Goal: Information Seeking & Learning: Check status

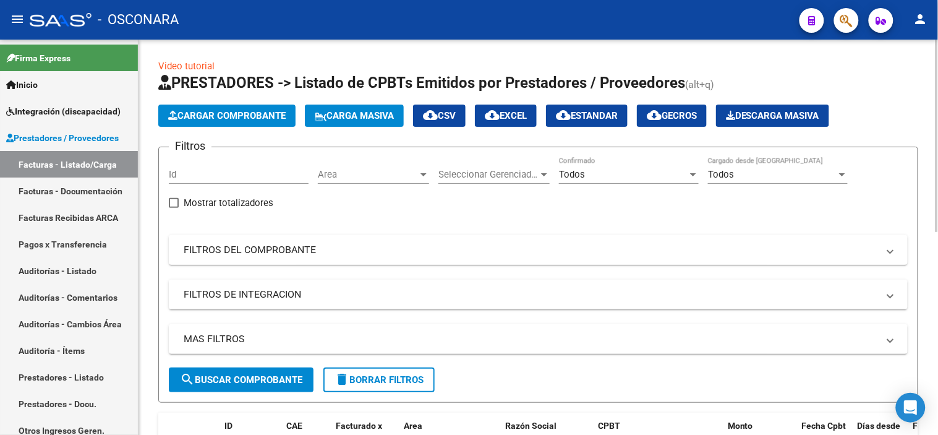
click at [266, 251] on mat-panel-title "FILTROS DEL COMPROBANTE" at bounding box center [531, 250] width 695 height 14
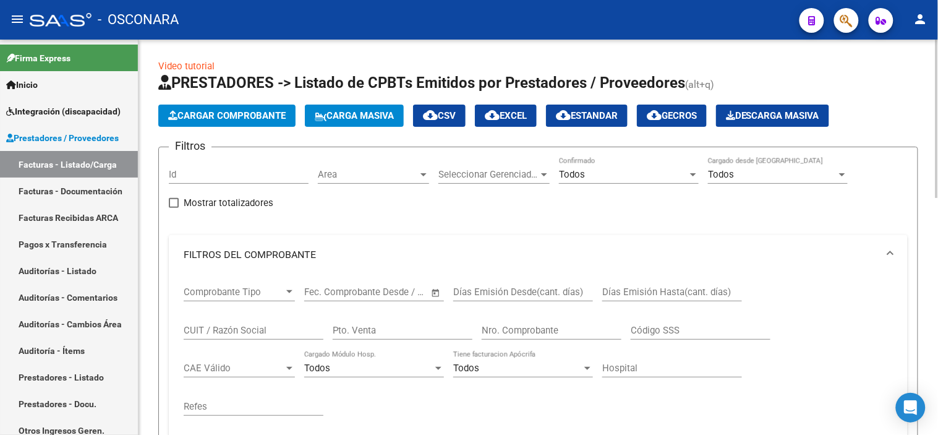
click at [508, 337] on div "Nro. Comprobante" at bounding box center [552, 326] width 140 height 27
type input "371"
click at [437, 384] on div "Todos Cargado Módulo Hosp." at bounding box center [374, 370] width 140 height 38
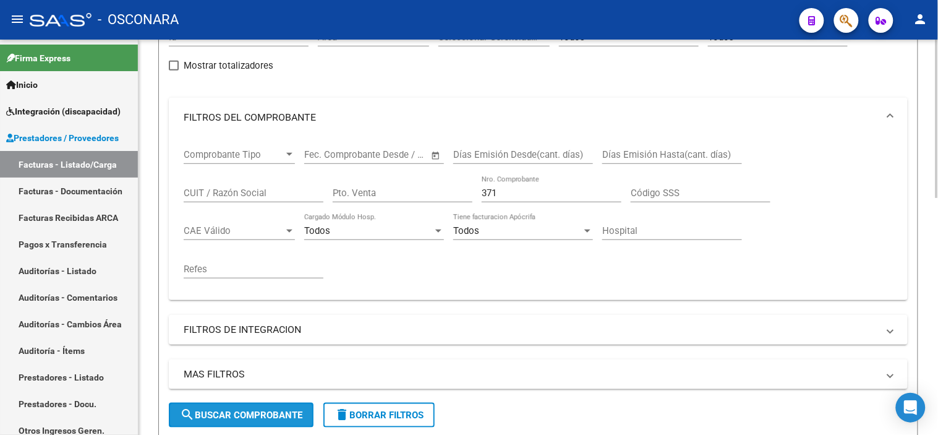
drag, startPoint x: 276, startPoint y: 419, endPoint x: 294, endPoint y: 398, distance: 27.7
click at [276, 419] on span "search Buscar Comprobante" at bounding box center [241, 414] width 122 height 11
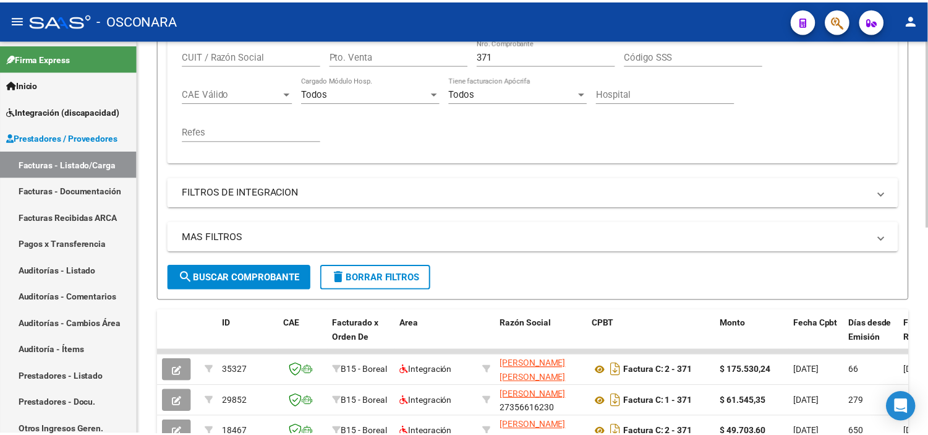
scroll to position [343, 0]
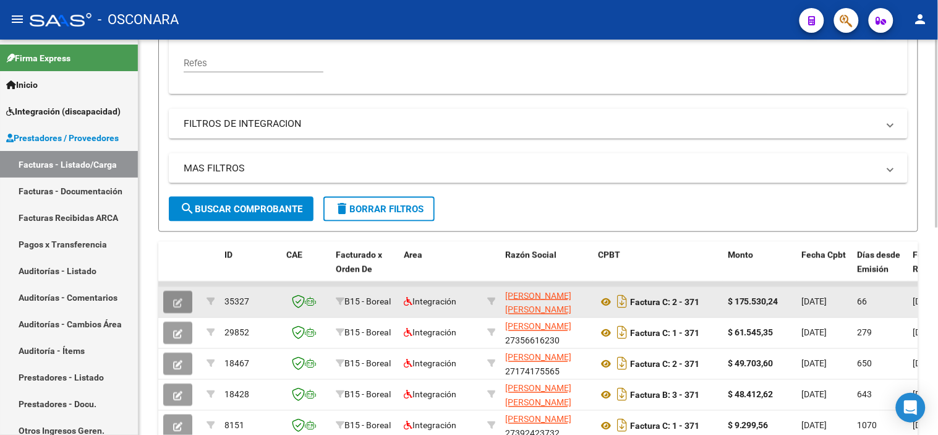
click at [187, 303] on button "button" at bounding box center [177, 302] width 29 height 22
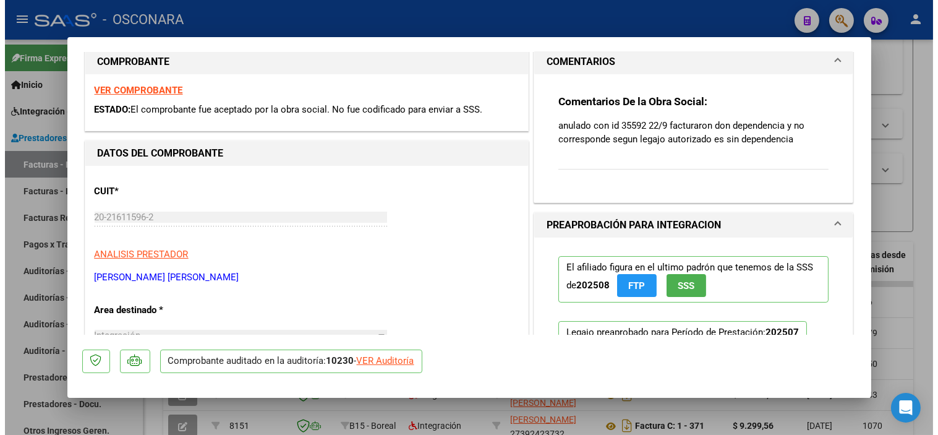
scroll to position [0, 0]
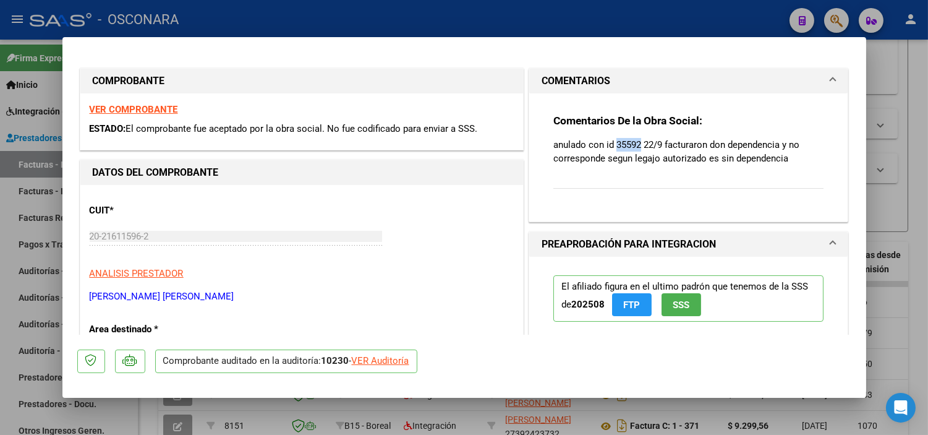
drag, startPoint x: 634, startPoint y: 143, endPoint x: 609, endPoint y: 144, distance: 24.8
click at [609, 144] on p "anulado con id 35592 22/9 facturaron don dependencia y no corresponde segun leg…" at bounding box center [689, 151] width 271 height 27
copy p "35592"
click at [254, 412] on div at bounding box center [464, 217] width 928 height 435
type input "$ 0,00"
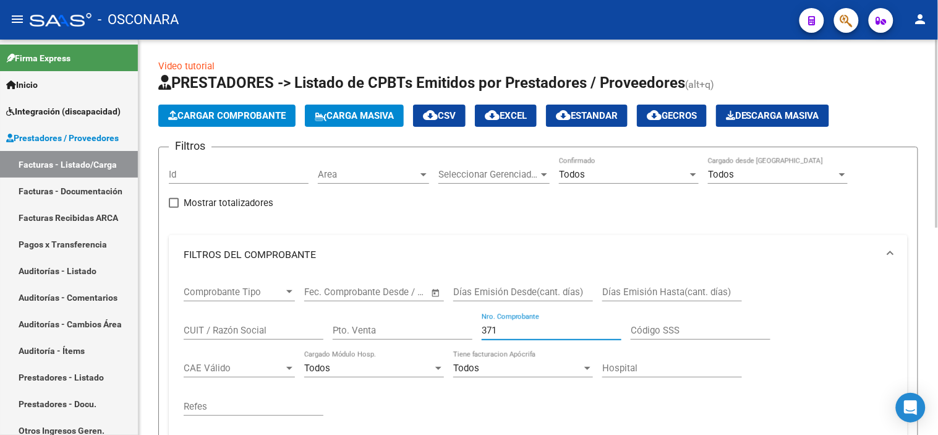
drag, startPoint x: 502, startPoint y: 329, endPoint x: 469, endPoint y: 330, distance: 32.8
click at [469, 330] on div "Comprobante Tipo Comprobante Tipo Fecha inicio – Fecha fin Fec. Comprobante Des…" at bounding box center [538, 351] width 709 height 153
click at [242, 171] on input "Id" at bounding box center [239, 174] width 140 height 11
paste input "35592"
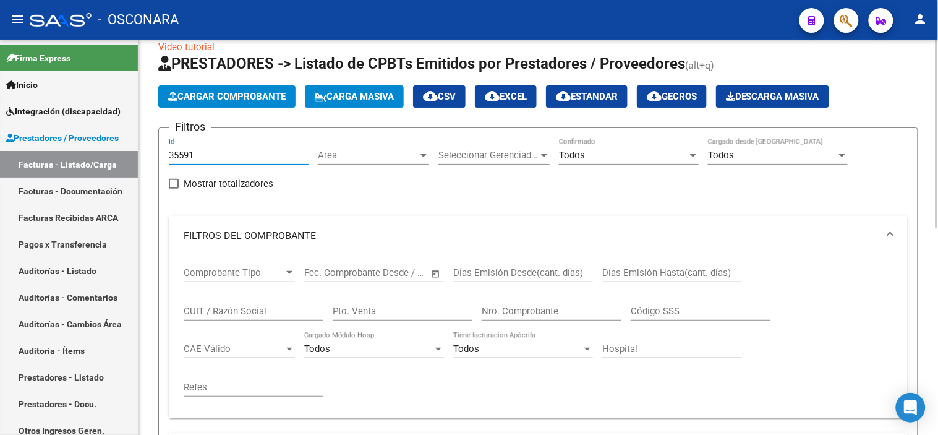
scroll to position [206, 0]
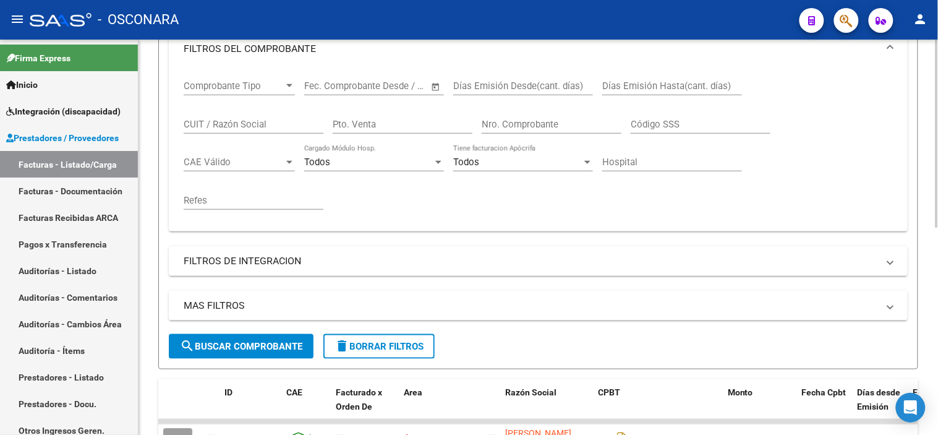
type input "35591"
click at [251, 341] on span "search Buscar Comprobante" at bounding box center [241, 346] width 122 height 11
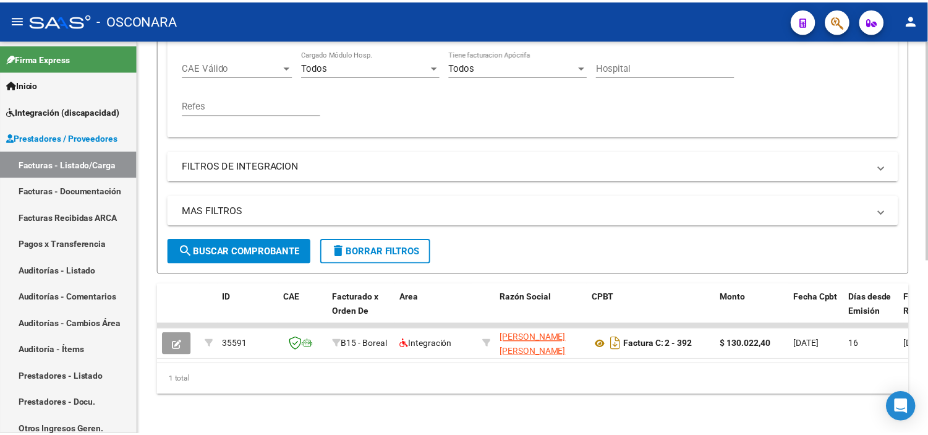
scroll to position [311, 0]
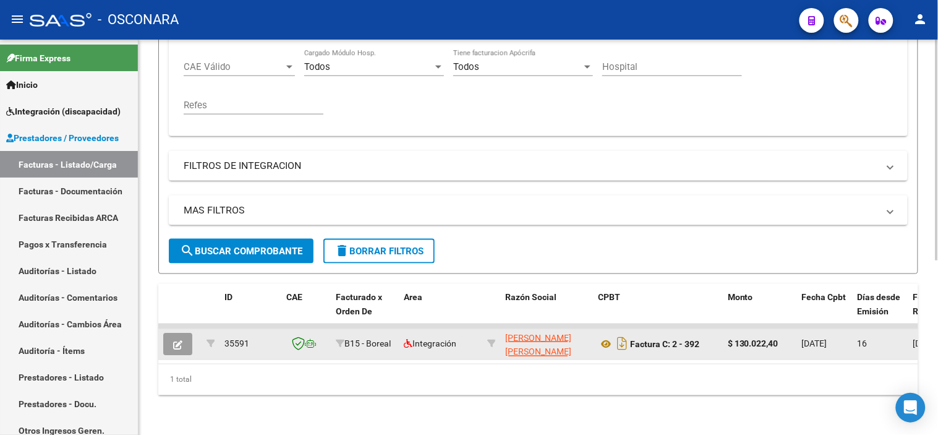
click at [195, 336] on div at bounding box center [179, 344] width 33 height 22
click at [180, 340] on icon "button" at bounding box center [177, 344] width 9 height 9
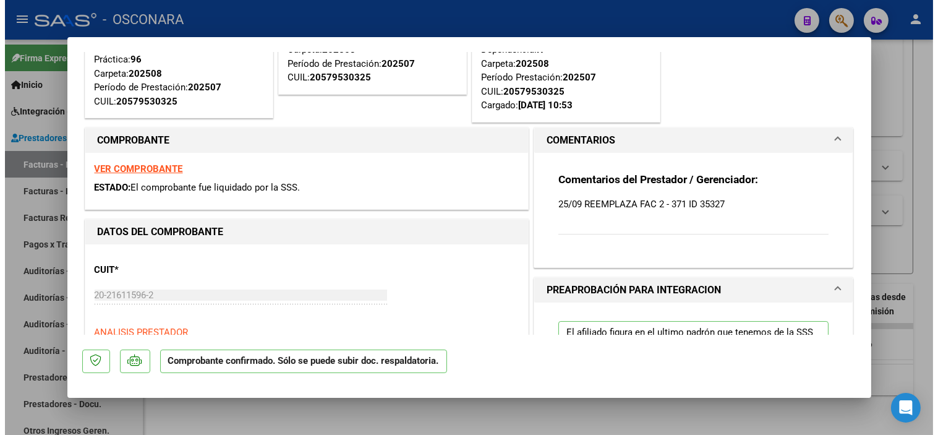
scroll to position [0, 0]
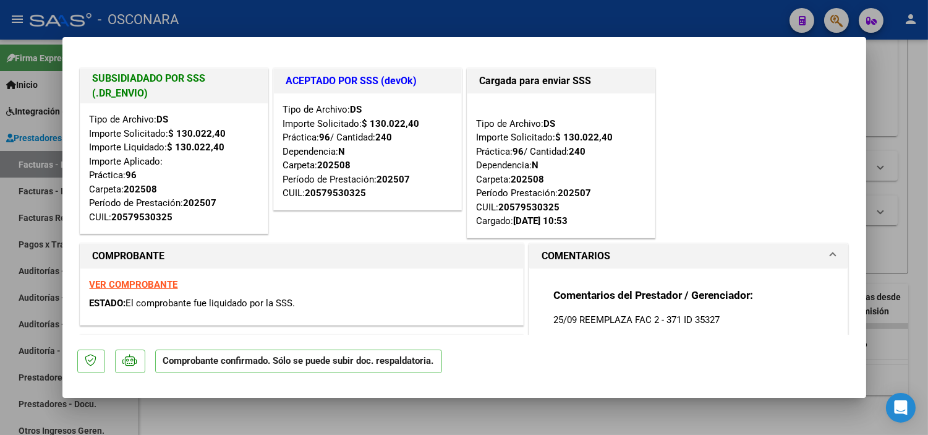
click at [487, 405] on div at bounding box center [464, 217] width 928 height 435
type input "$ 0,00"
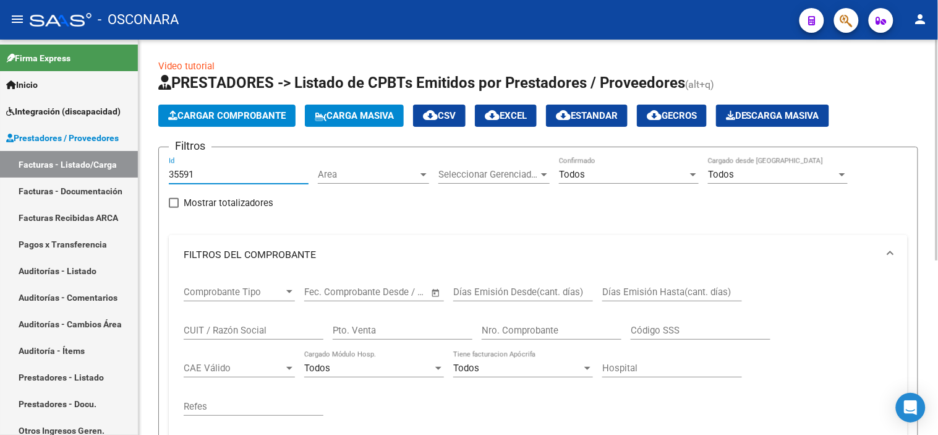
drag, startPoint x: 202, startPoint y: 178, endPoint x: 147, endPoint y: 166, distance: 56.3
click at [147, 166] on div "Video tutorial PRESTADORES -> Listado de CPBTs Emitidos por Prestadores / Prove…" at bounding box center [539, 388] width 800 height 697
click at [517, 333] on input "Nro. Comprobante" at bounding box center [552, 330] width 140 height 11
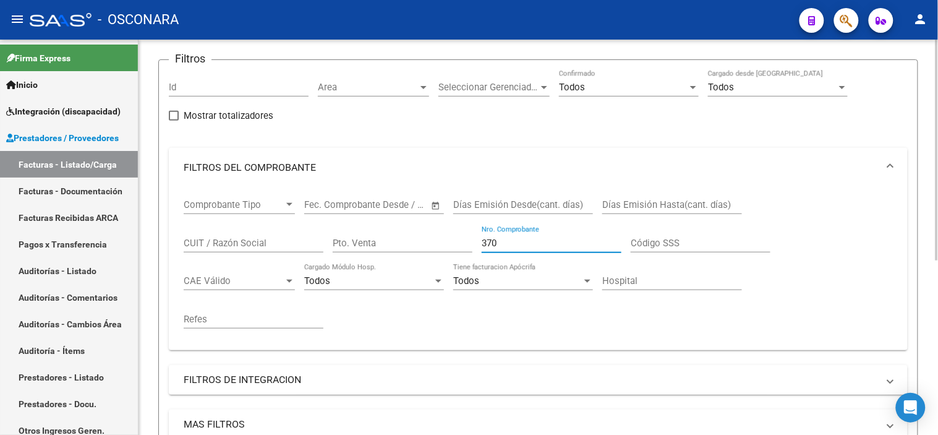
scroll to position [206, 0]
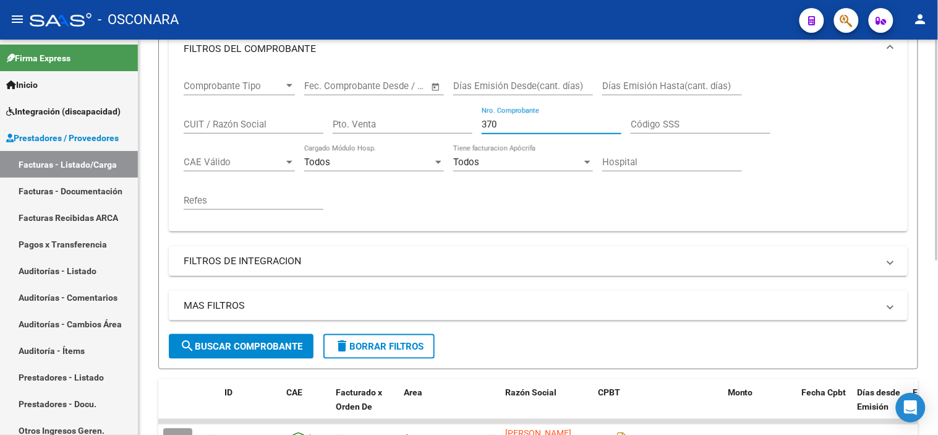
click at [257, 355] on button "search Buscar Comprobante" at bounding box center [241, 346] width 145 height 25
click at [504, 125] on input "370" at bounding box center [552, 124] width 140 height 11
type input "371"
click at [279, 342] on span "search Buscar Comprobante" at bounding box center [241, 346] width 122 height 11
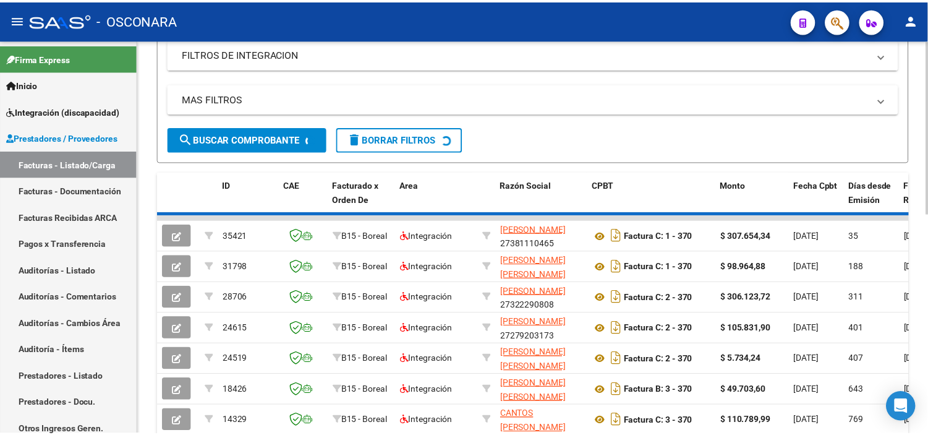
scroll to position [435, 0]
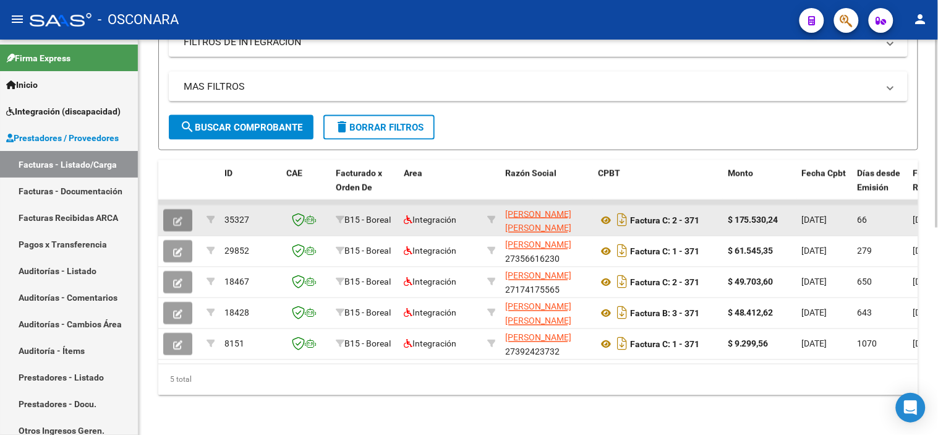
click at [186, 211] on button "button" at bounding box center [177, 220] width 29 height 22
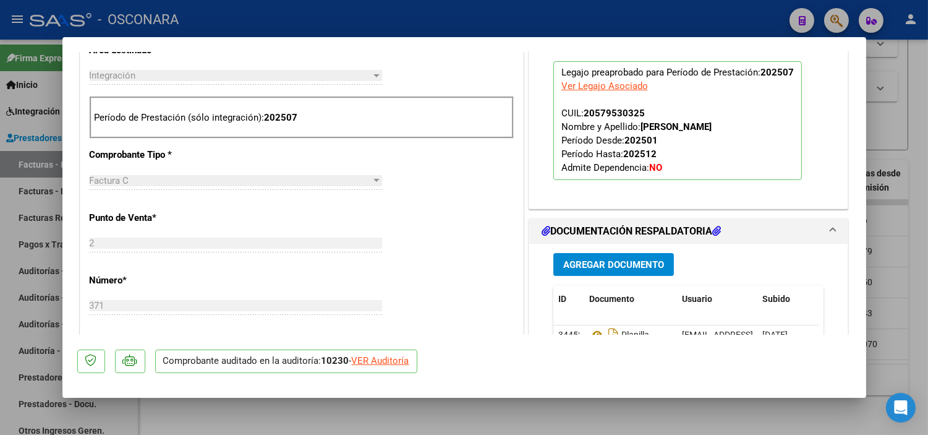
scroll to position [275, 0]
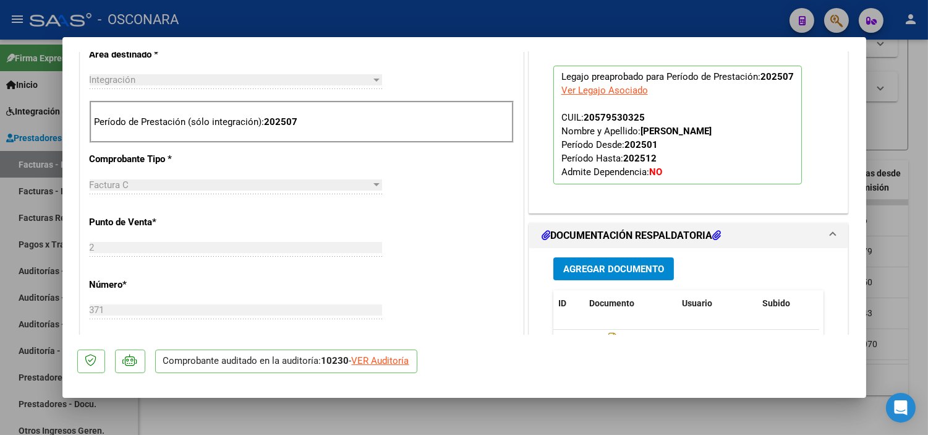
click at [428, 421] on div at bounding box center [464, 217] width 928 height 435
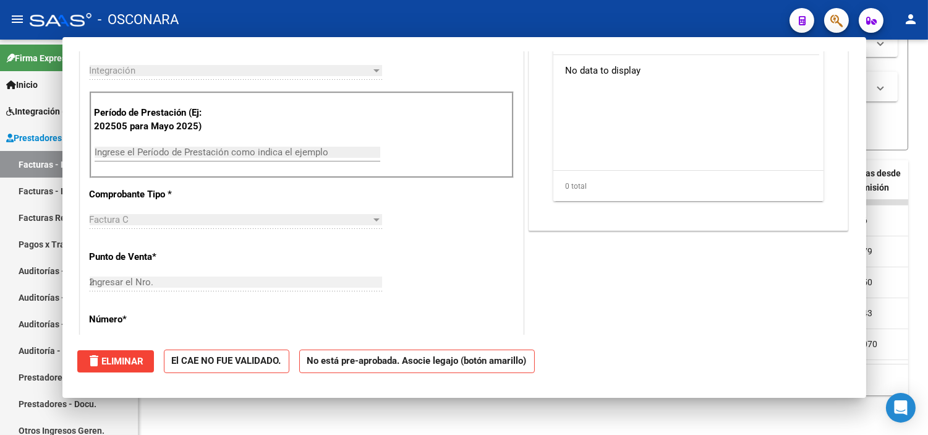
type input "$ 0,00"
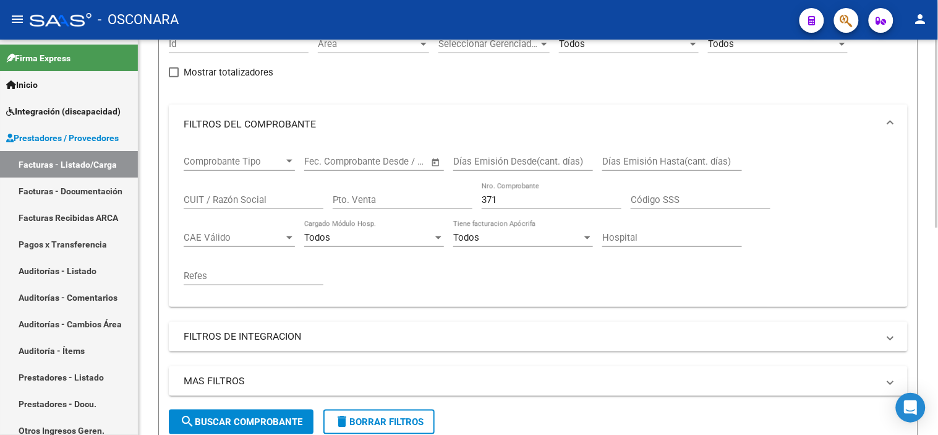
scroll to position [91, 0]
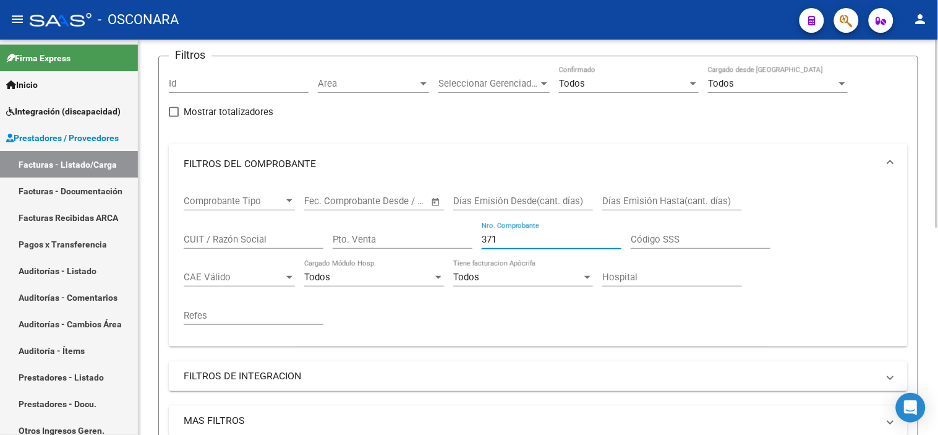
drag, startPoint x: 500, startPoint y: 233, endPoint x: 473, endPoint y: 236, distance: 27.3
click at [473, 236] on div "Comprobante Tipo Comprobante Tipo Fecha inicio – Fecha fin Fec. Comprobante Des…" at bounding box center [538, 260] width 709 height 153
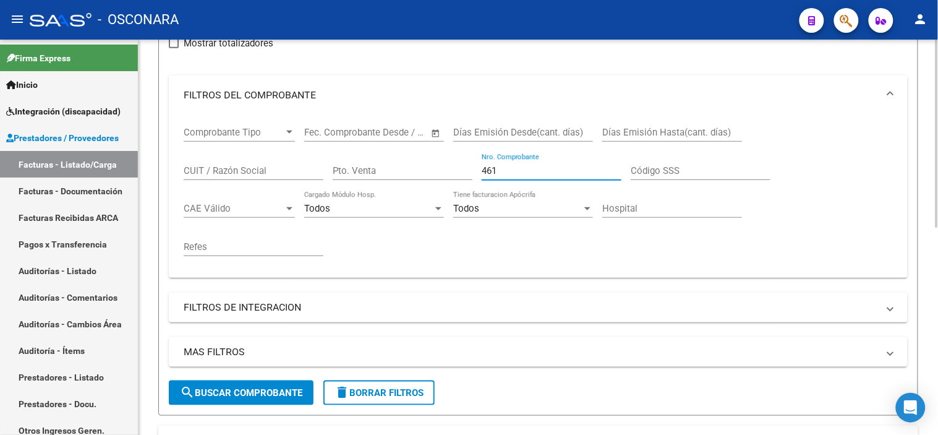
type input "461"
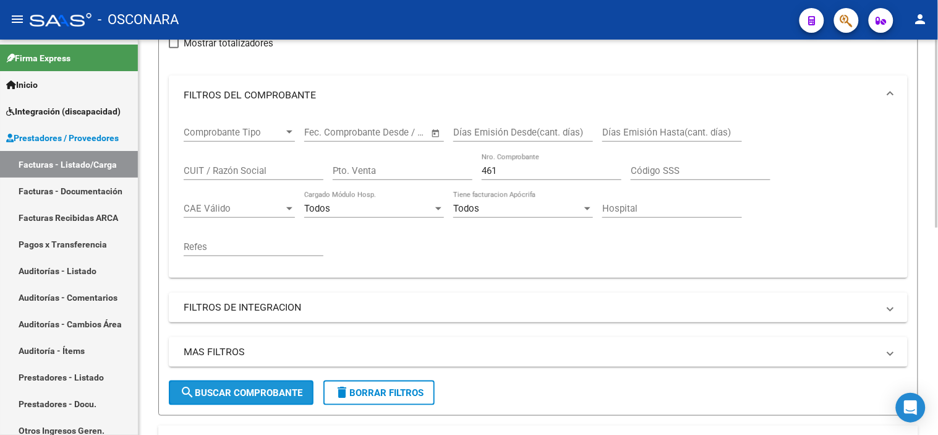
click at [261, 391] on span "search Buscar Comprobante" at bounding box center [241, 392] width 122 height 11
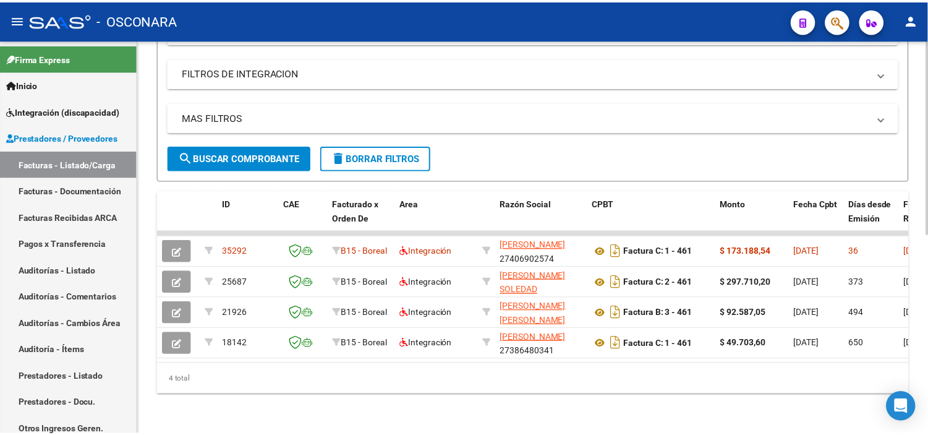
scroll to position [404, 0]
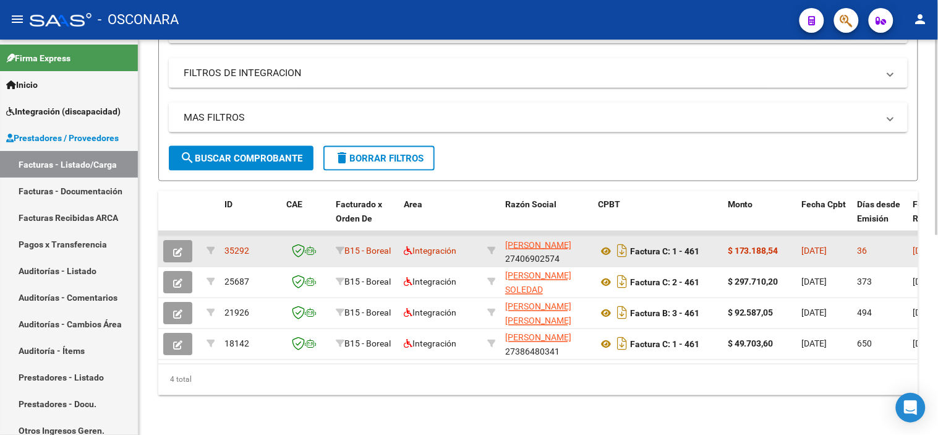
click at [181, 247] on icon "button" at bounding box center [177, 251] width 9 height 9
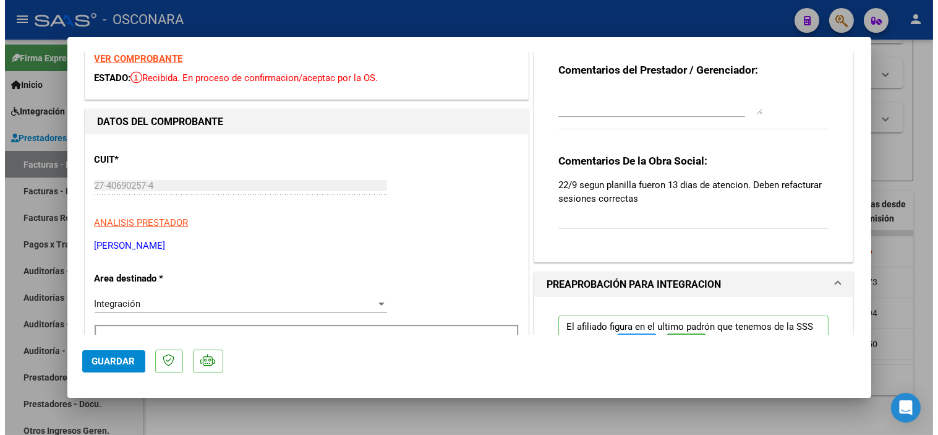
scroll to position [0, 0]
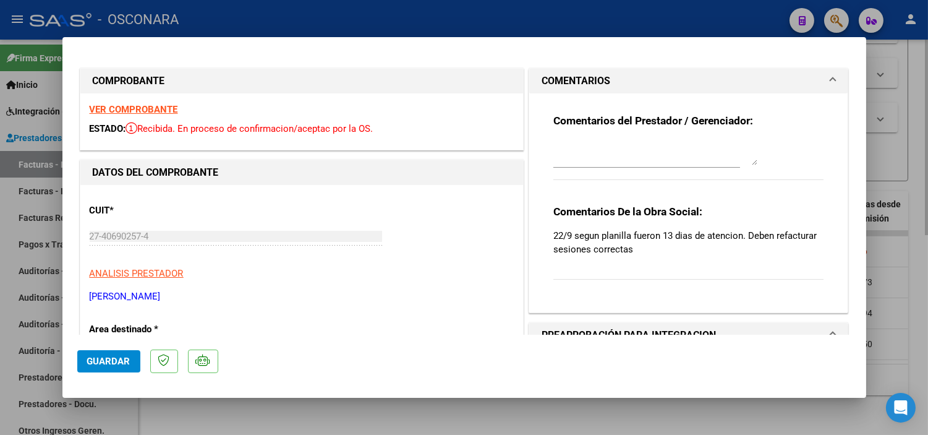
click at [471, 418] on div at bounding box center [464, 217] width 928 height 435
type input "$ 0,00"
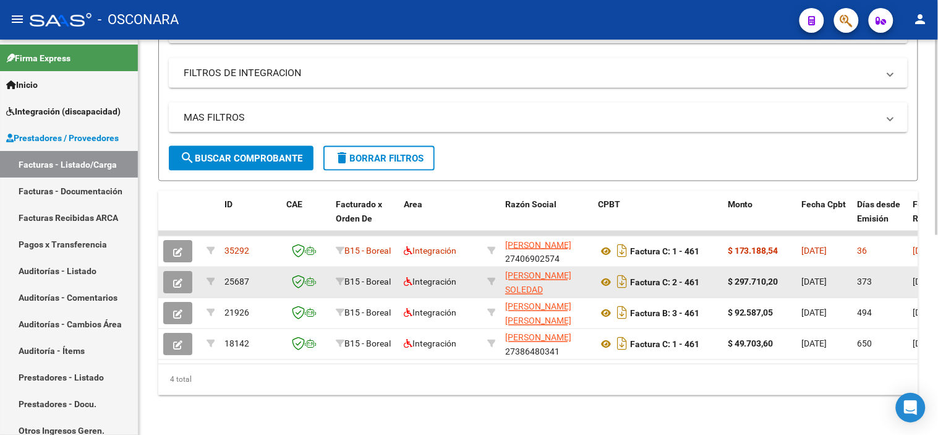
scroll to position [60, 0]
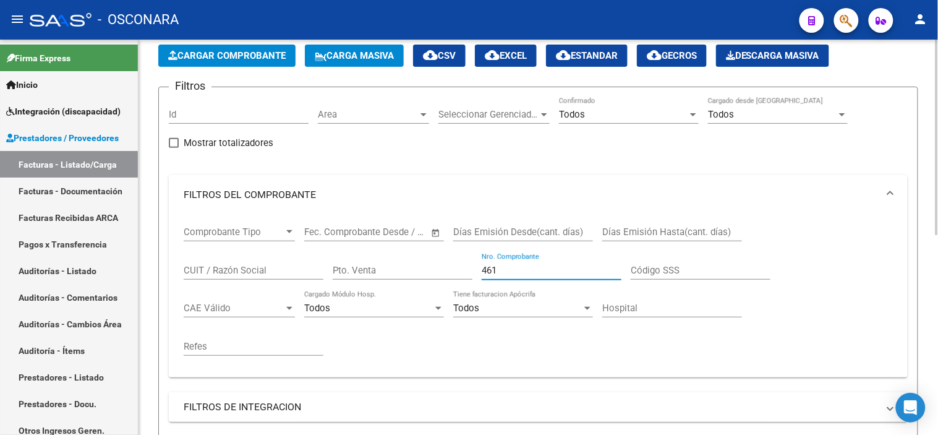
drag, startPoint x: 499, startPoint y: 270, endPoint x: 472, endPoint y: 270, distance: 27.2
click at [472, 270] on div "Comprobante Tipo Comprobante Tipo Fecha inicio – Fecha fin Fec. Comprobante Des…" at bounding box center [538, 291] width 709 height 153
type input "371"
click at [439, 361] on div "Comprobante Tipo Comprobante Tipo Fecha inicio – Fecha fin Fec. Comprobante Des…" at bounding box center [538, 291] width 709 height 153
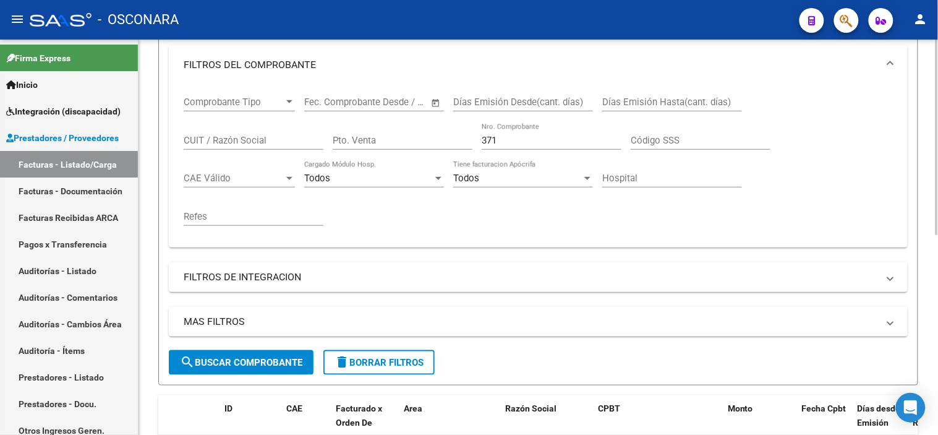
scroll to position [198, 0]
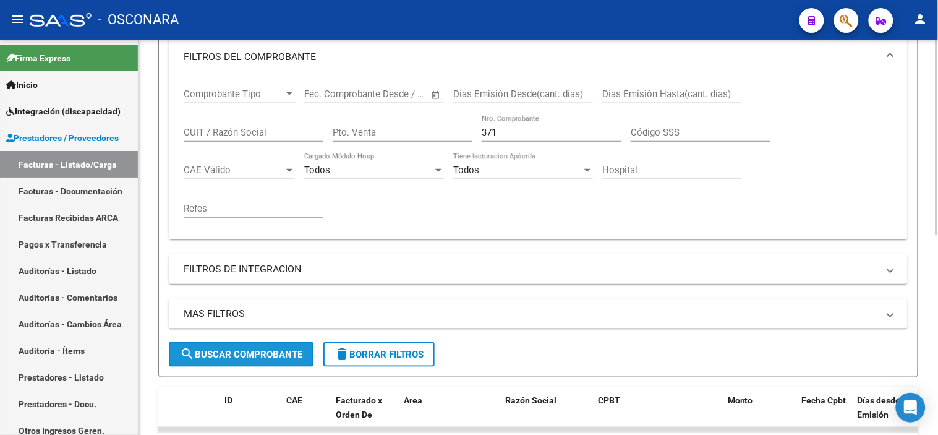
click at [263, 348] on button "search Buscar Comprobante" at bounding box center [241, 354] width 145 height 25
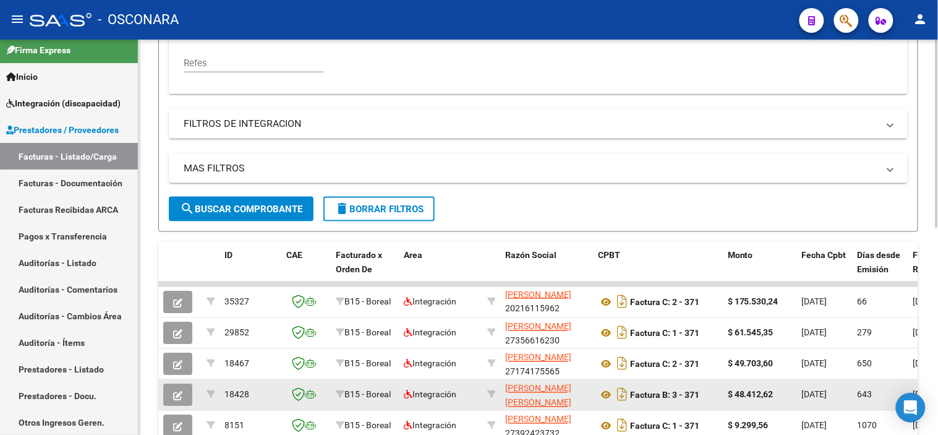
scroll to position [275, 0]
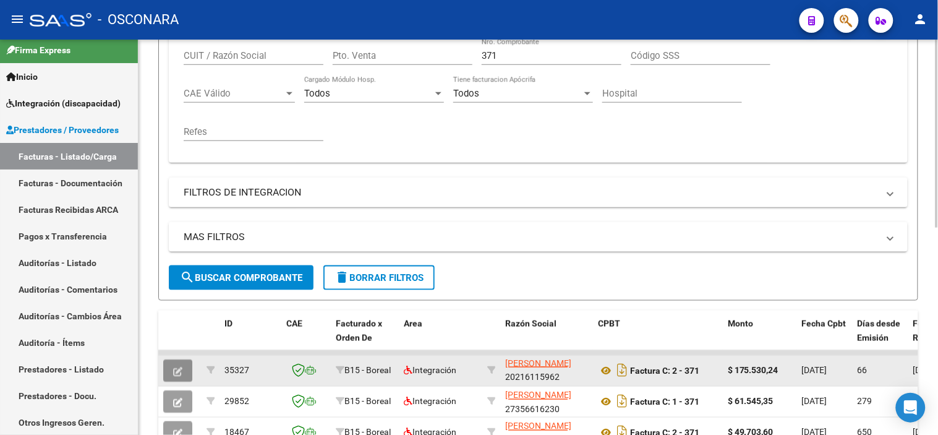
click at [171, 376] on button "button" at bounding box center [177, 370] width 29 height 22
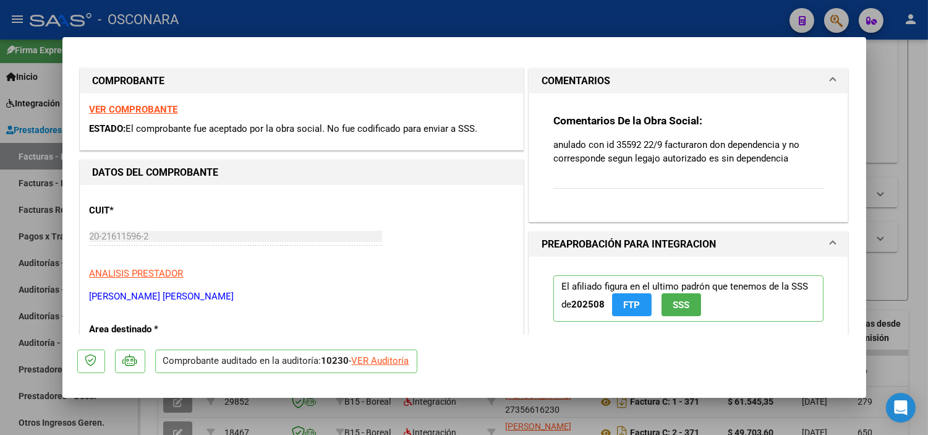
click at [129, 112] on strong "VER COMPROBANTE" at bounding box center [134, 109] width 88 height 11
drag, startPoint x: 636, startPoint y: 146, endPoint x: 609, endPoint y: 146, distance: 26.6
click at [609, 146] on p "anulado con id 35592 22/9 facturaron don dependencia y no corresponde segun leg…" at bounding box center [689, 151] width 271 height 27
copy p "35592"
click at [145, 415] on div at bounding box center [464, 217] width 928 height 435
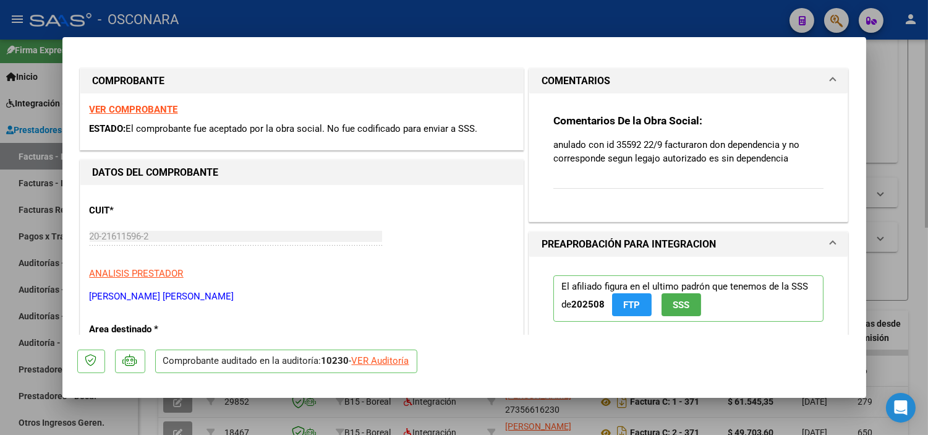
type input "$ 0,00"
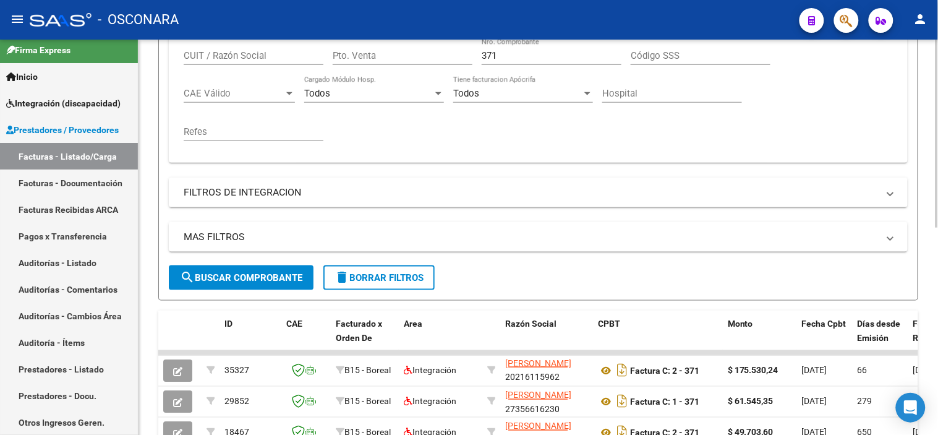
scroll to position [206, 0]
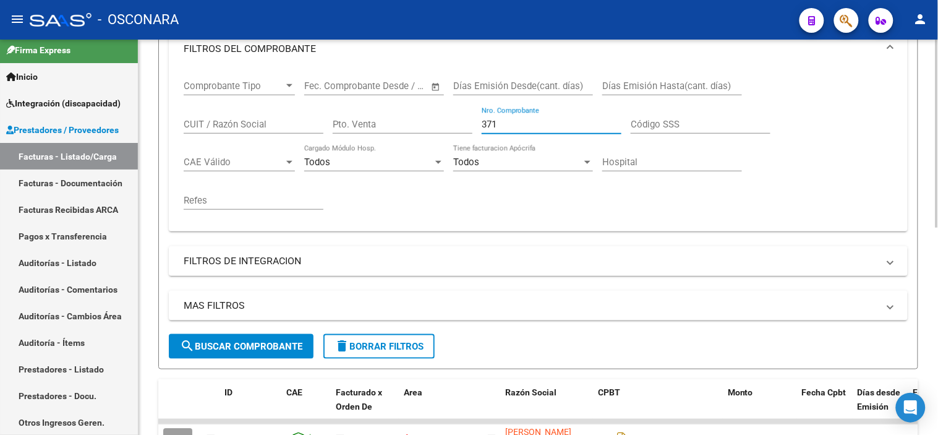
drag, startPoint x: 501, startPoint y: 124, endPoint x: 474, endPoint y: 125, distance: 26.6
click at [474, 125] on div "Comprobante Tipo Comprobante Tipo Fecha inicio – Fecha fin Fec. Comprobante Des…" at bounding box center [538, 145] width 709 height 153
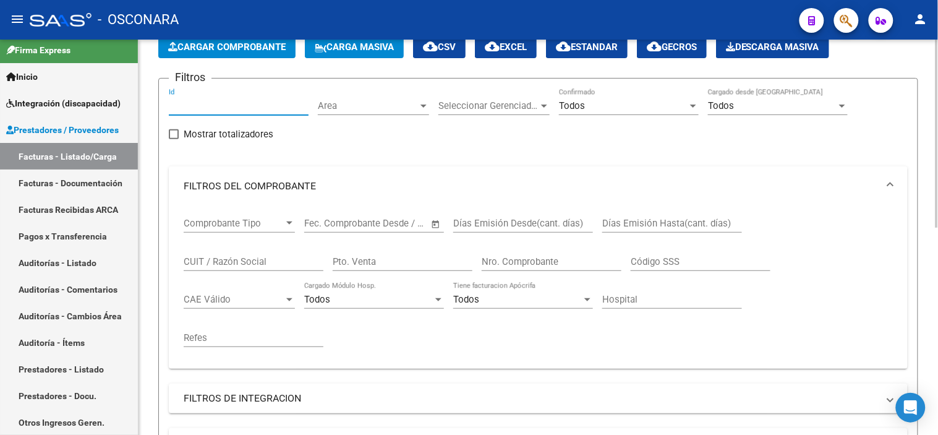
click at [228, 106] on input "Id" at bounding box center [239, 105] width 140 height 11
paste input "35592"
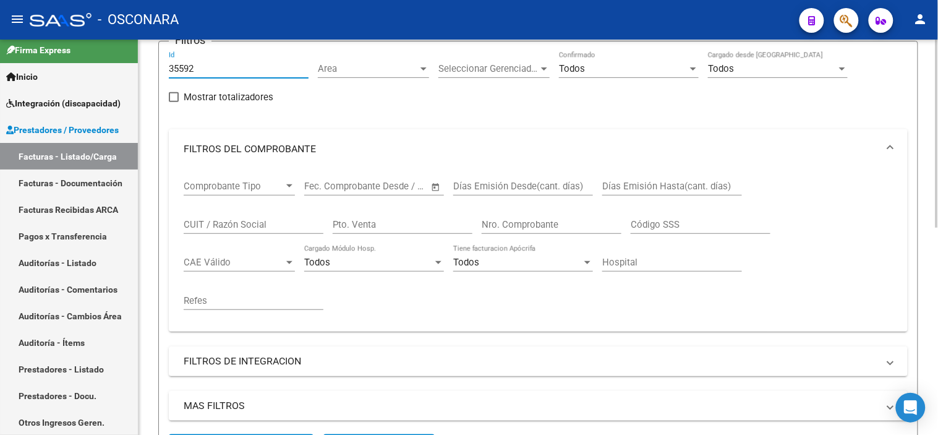
scroll to position [206, 0]
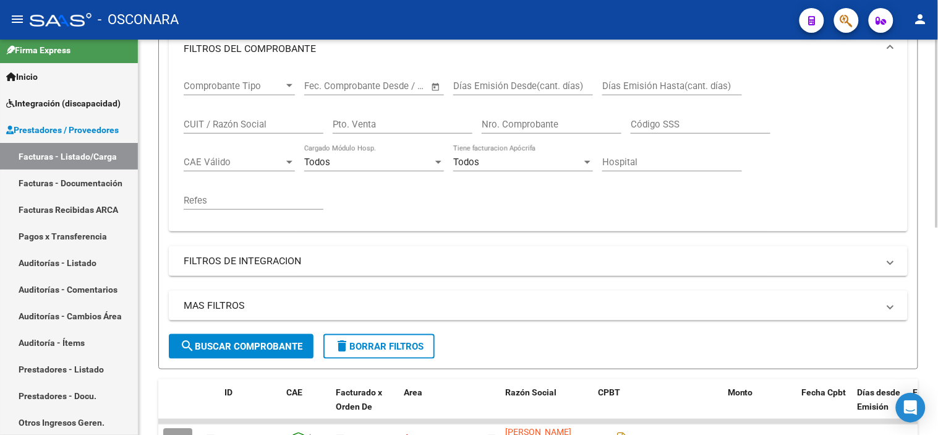
type input "35592"
click at [242, 347] on span "search Buscar Comprobante" at bounding box center [241, 346] width 122 height 11
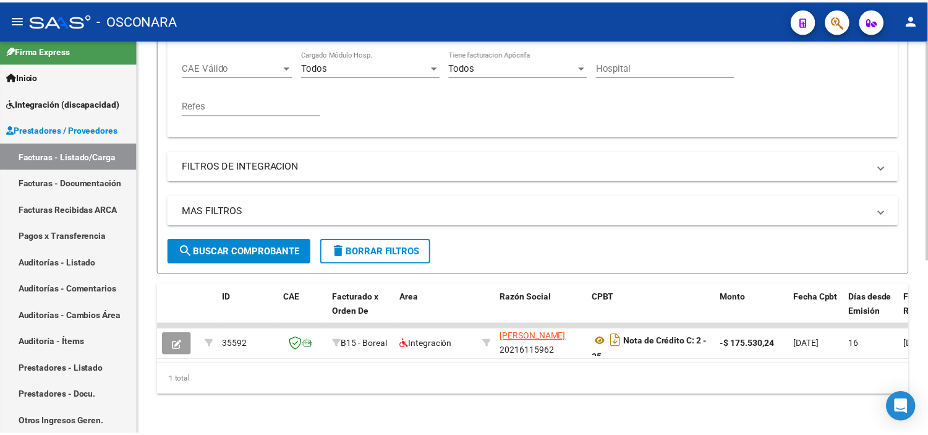
scroll to position [311, 0]
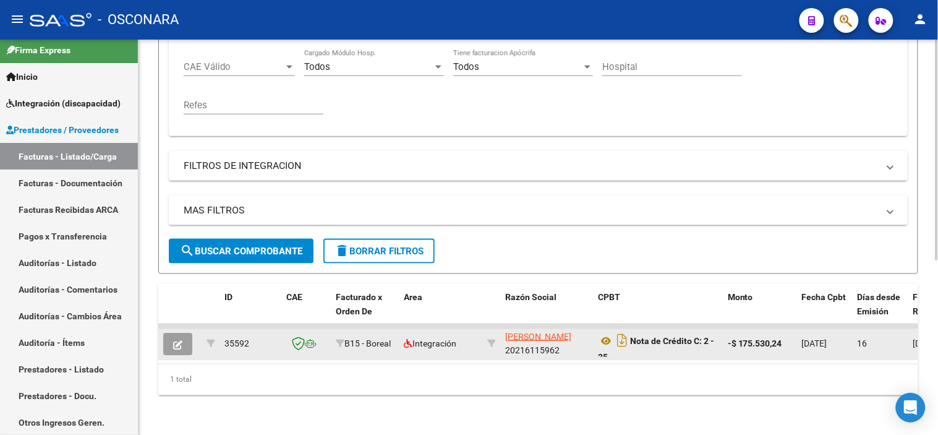
click at [186, 337] on button "button" at bounding box center [177, 344] width 29 height 22
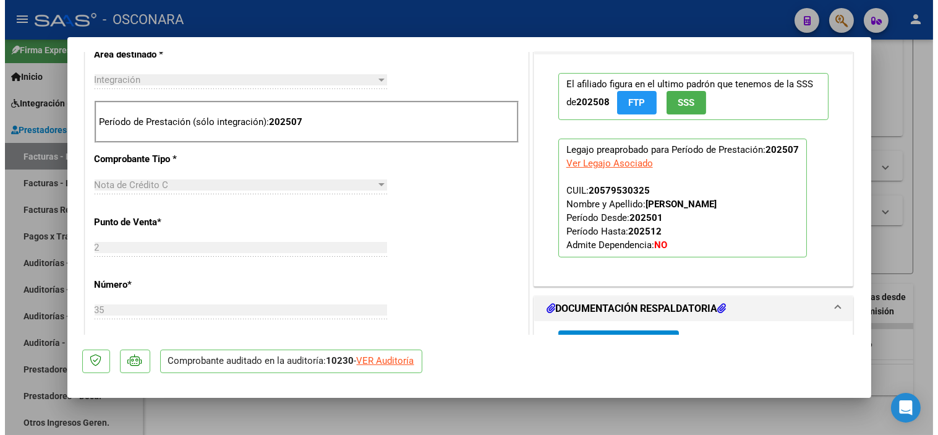
scroll to position [0, 0]
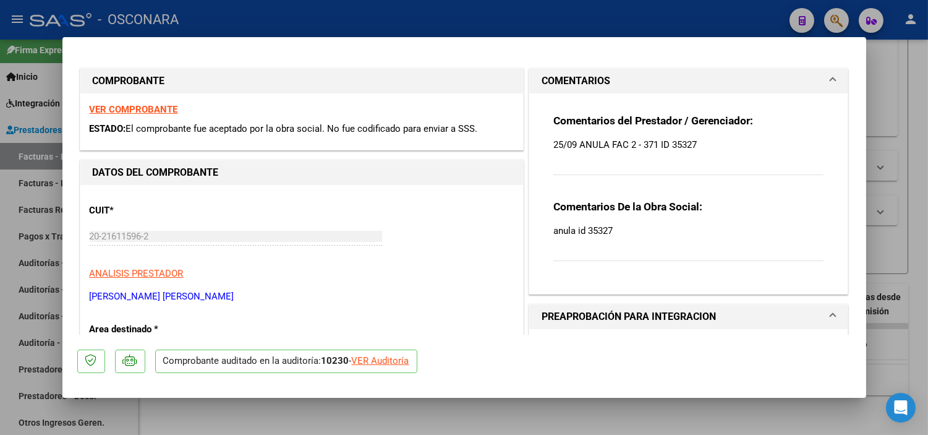
click at [147, 111] on strong "VER COMPROBANTE" at bounding box center [134, 109] width 88 height 11
click at [542, 423] on div at bounding box center [464, 217] width 928 height 435
type input "$ 0,00"
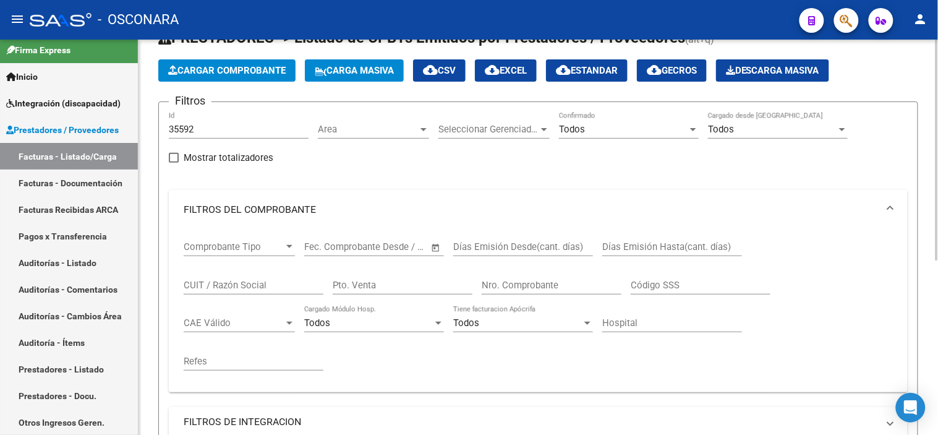
scroll to position [36, 0]
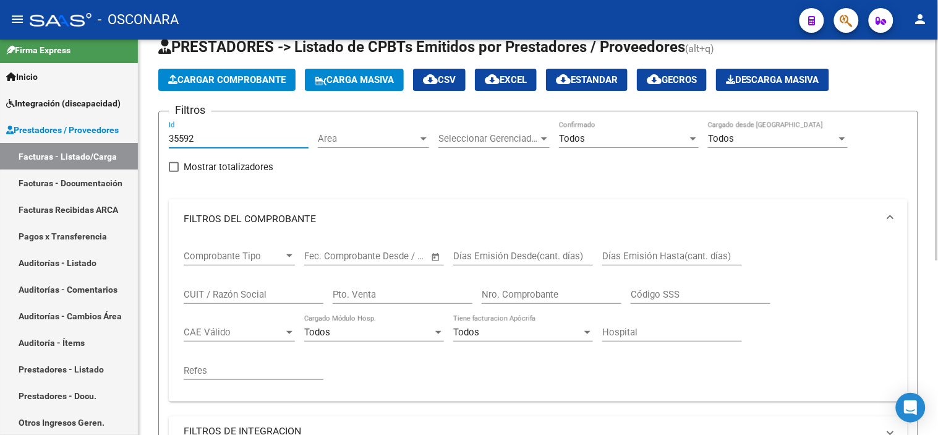
drag, startPoint x: 199, startPoint y: 137, endPoint x: 161, endPoint y: 136, distance: 37.1
click at [161, 136] on form "Filtros 35592 Id Area Area Seleccionar Gerenciador Seleccionar Gerenciador Todo…" at bounding box center [538, 325] width 760 height 429
click at [271, 285] on div "CUIT / Razón Social" at bounding box center [254, 290] width 140 height 27
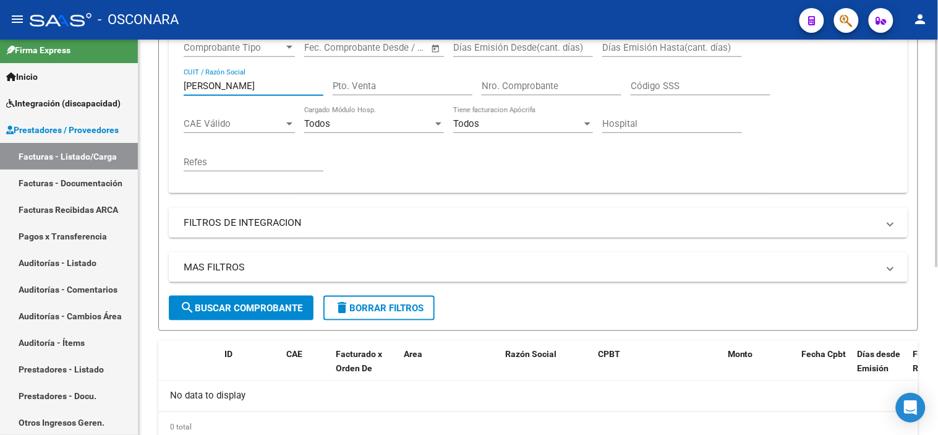
scroll to position [223, 0]
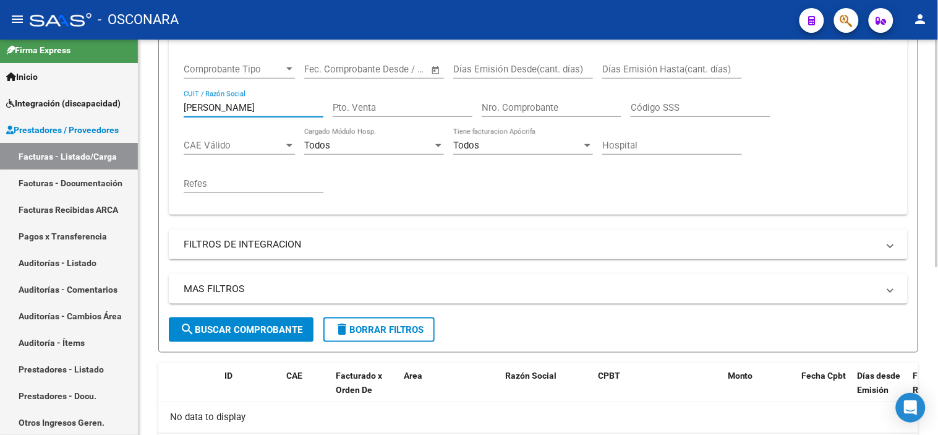
click at [249, 105] on input "[PERSON_NAME]" at bounding box center [254, 107] width 140 height 11
type input "[PERSON_NAME]"
click at [252, 336] on button "search Buscar Comprobante" at bounding box center [241, 329] width 145 height 25
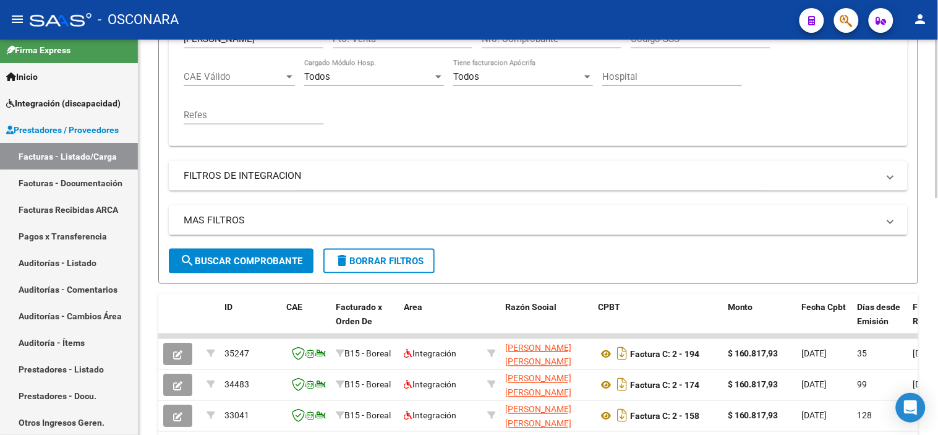
scroll to position [153, 0]
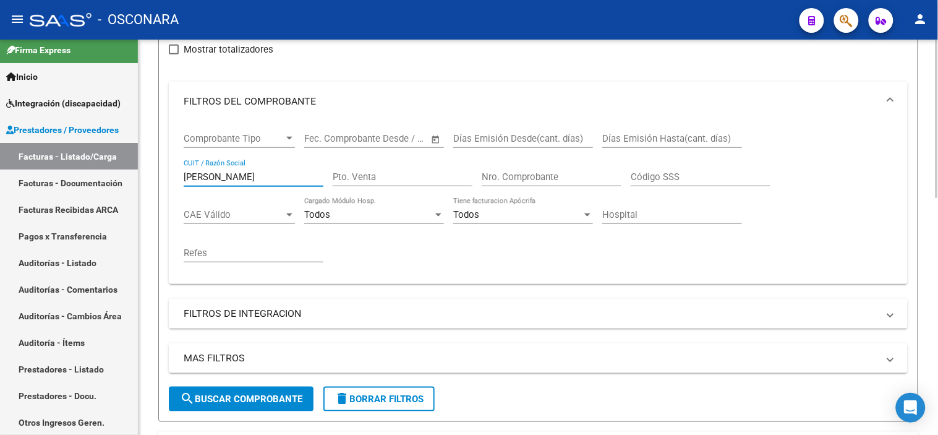
drag, startPoint x: 251, startPoint y: 177, endPoint x: 172, endPoint y: 176, distance: 79.2
click at [172, 176] on div "Comprobante Tipo Comprobante Tipo Fecha inicio – Fecha fin Fec. Comprobante Des…" at bounding box center [538, 202] width 739 height 163
click at [549, 178] on input "Nro. Comprobante" at bounding box center [552, 176] width 140 height 11
type input "82"
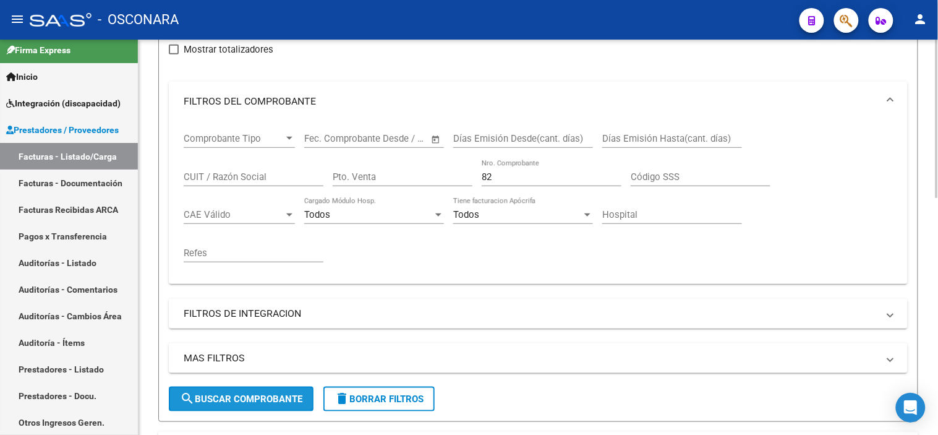
click at [206, 405] on button "search Buscar Comprobante" at bounding box center [241, 399] width 145 height 25
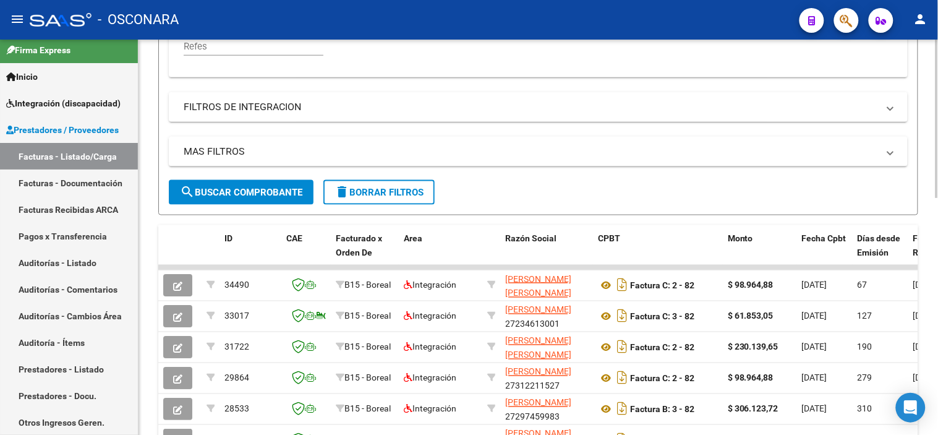
scroll to position [429, 0]
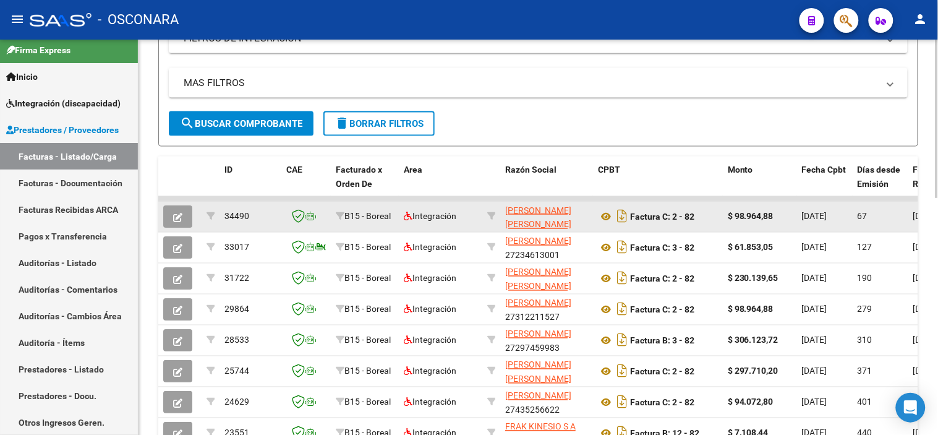
click at [187, 215] on button "button" at bounding box center [177, 216] width 29 height 22
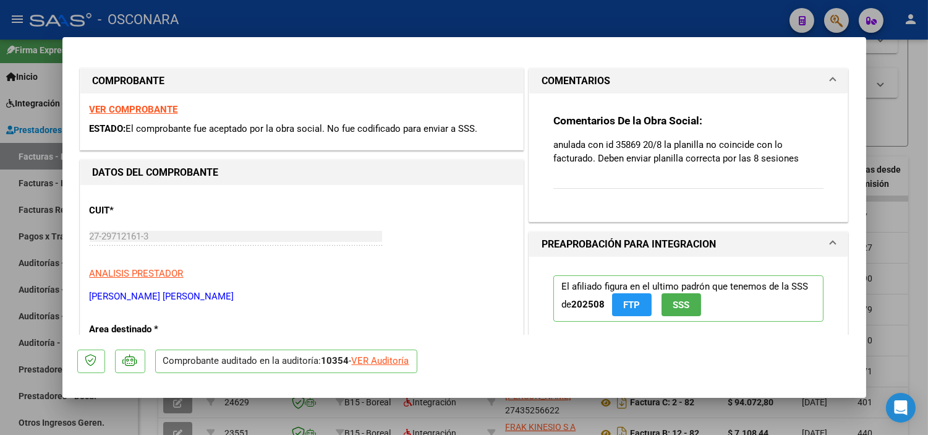
drag, startPoint x: 635, startPoint y: 143, endPoint x: 607, endPoint y: 144, distance: 27.8
click at [607, 144] on p "anulada con id 35869 20/8 la planilla no coincide con lo facturado. Deben envia…" at bounding box center [689, 151] width 271 height 27
copy p "35869"
click at [260, 417] on div at bounding box center [464, 217] width 928 height 435
type input "$ 0,00"
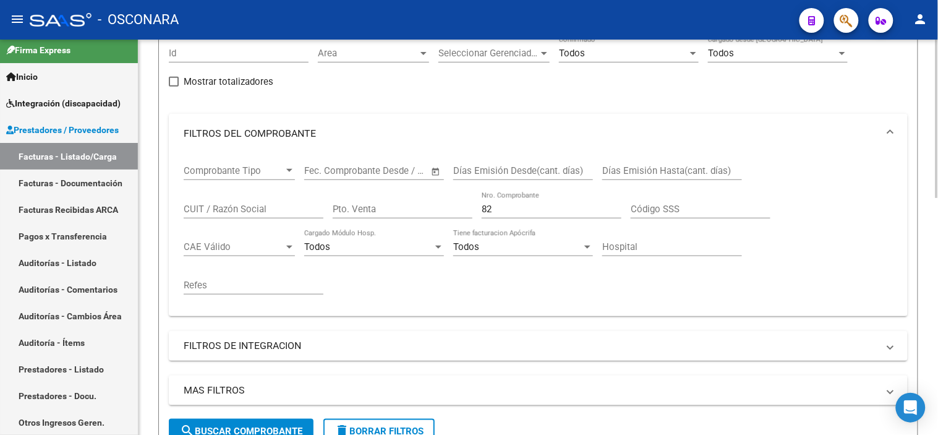
scroll to position [85, 0]
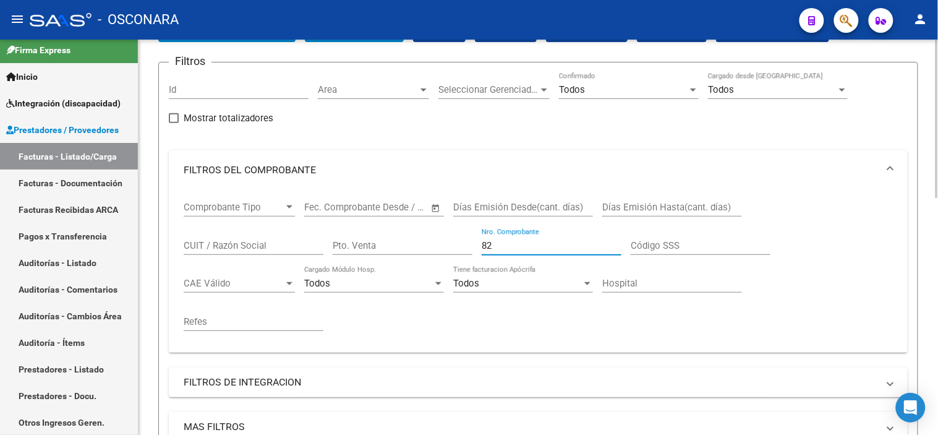
drag, startPoint x: 505, startPoint y: 244, endPoint x: 478, endPoint y: 244, distance: 27.8
click at [478, 244] on div "Comprobante Tipo Comprobante Tipo Fecha inicio – Fecha fin Fec. Comprobante Des…" at bounding box center [538, 266] width 709 height 153
click at [201, 87] on input "Id" at bounding box center [239, 89] width 140 height 11
paste input "35869"
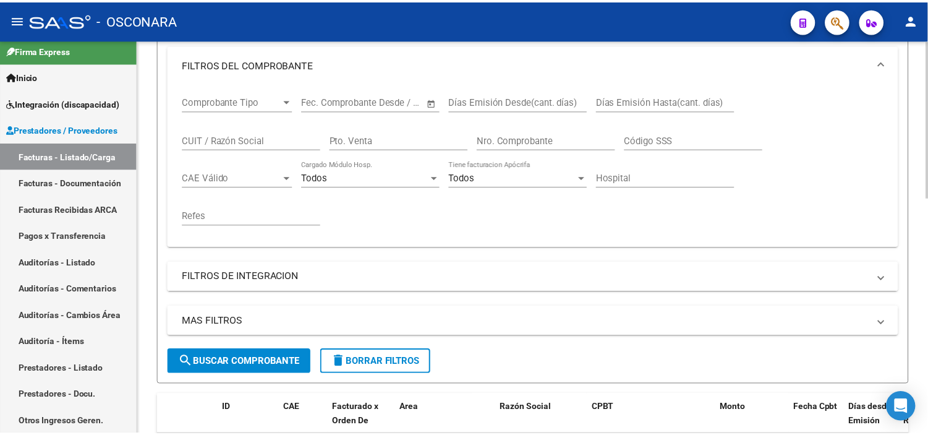
scroll to position [291, 0]
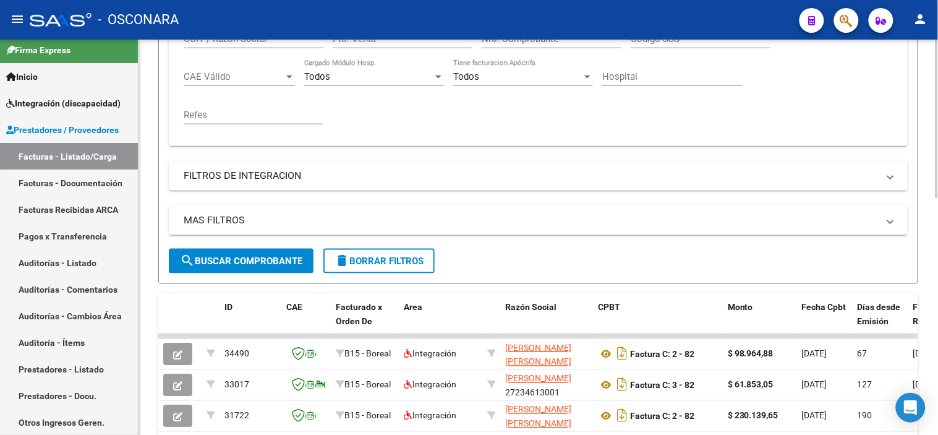
type input "35869"
click at [211, 260] on span "search Buscar Comprobante" at bounding box center [241, 260] width 122 height 11
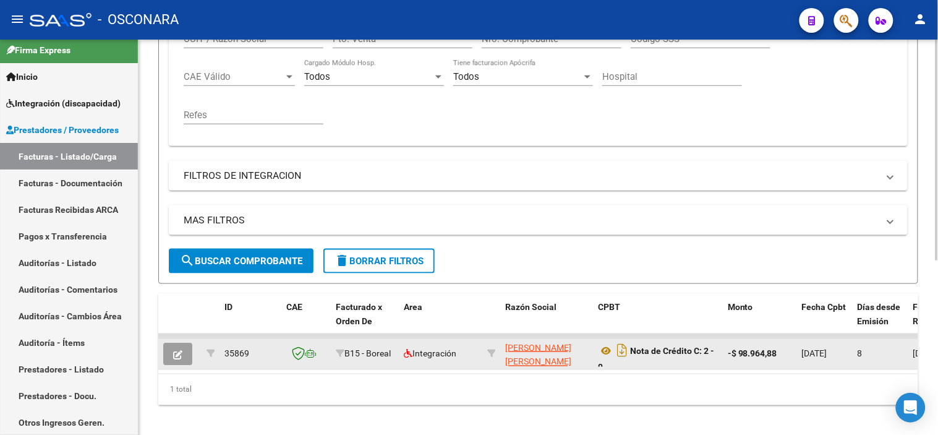
click at [176, 356] on icon "button" at bounding box center [177, 354] width 9 height 9
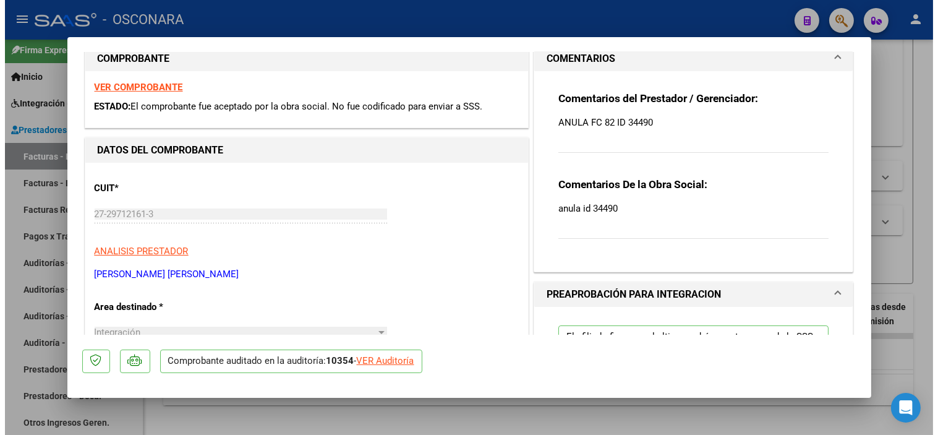
scroll to position [0, 0]
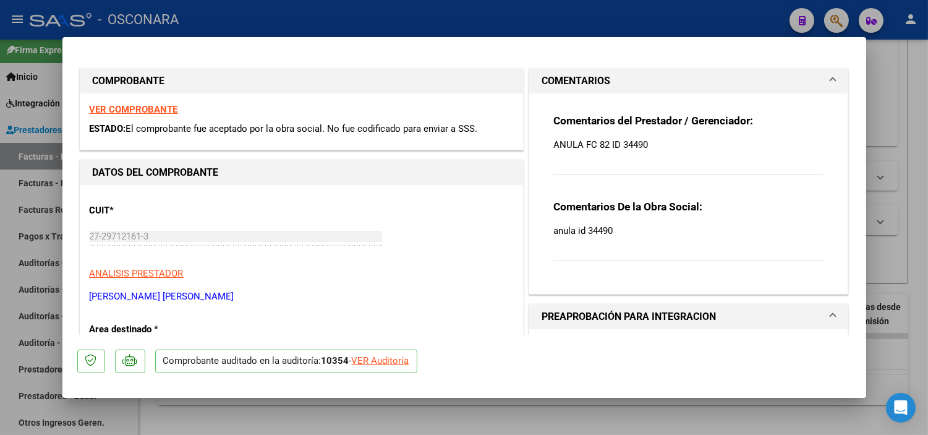
click at [152, 109] on strong "VER COMPROBANTE" at bounding box center [134, 109] width 88 height 11
click at [310, 404] on div at bounding box center [464, 217] width 928 height 435
type input "$ 0,00"
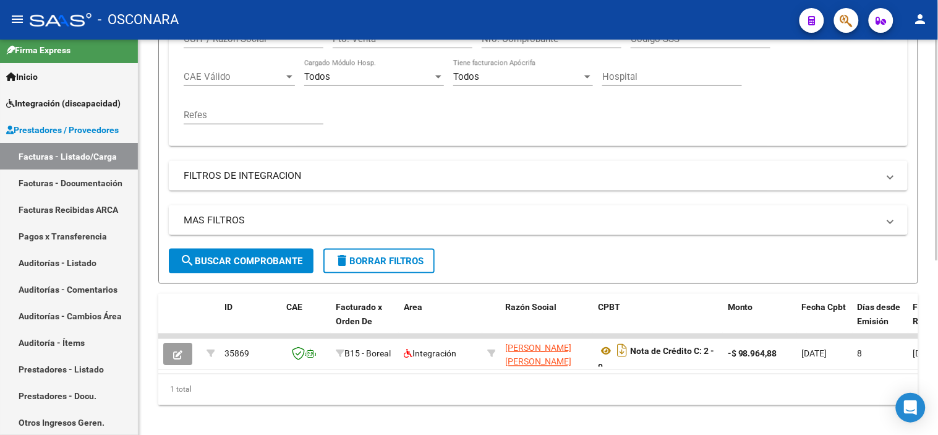
scroll to position [16, 0]
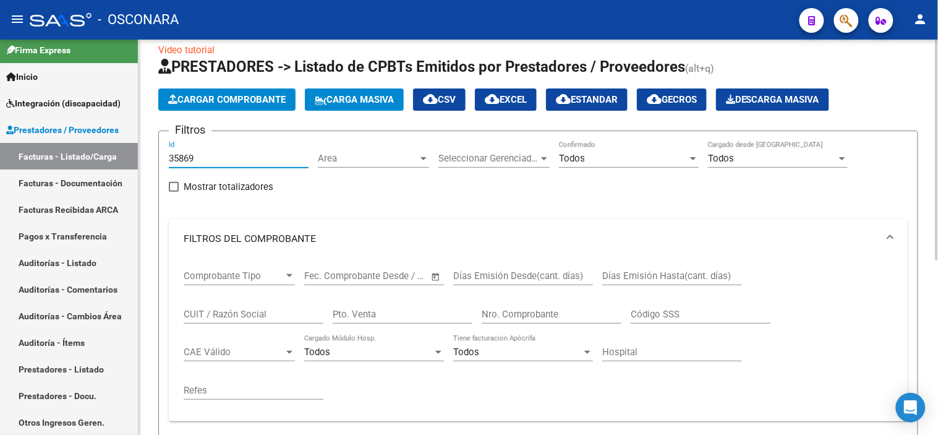
drag, startPoint x: 205, startPoint y: 161, endPoint x: 163, endPoint y: 158, distance: 42.8
click at [163, 158] on form "Filtros 35869 Id Area Area Seleccionar Gerenciador Seleccionar Gerenciador Todo…" at bounding box center [538, 345] width 760 height 429
click at [526, 314] on input "Nro. Comprobante" at bounding box center [552, 314] width 140 height 11
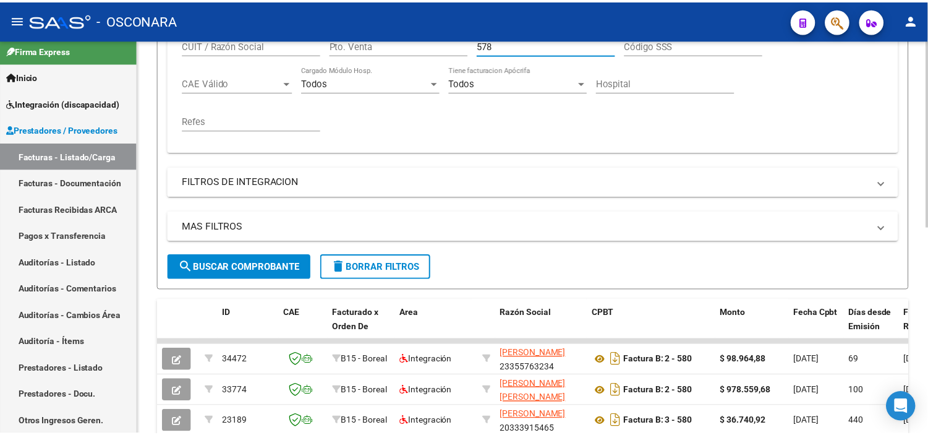
scroll to position [291, 0]
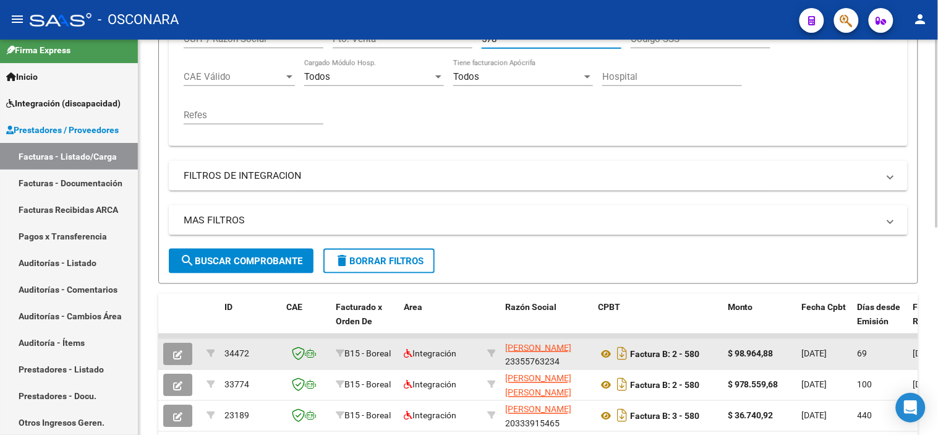
type input "578"
click at [181, 361] on button "button" at bounding box center [177, 354] width 29 height 22
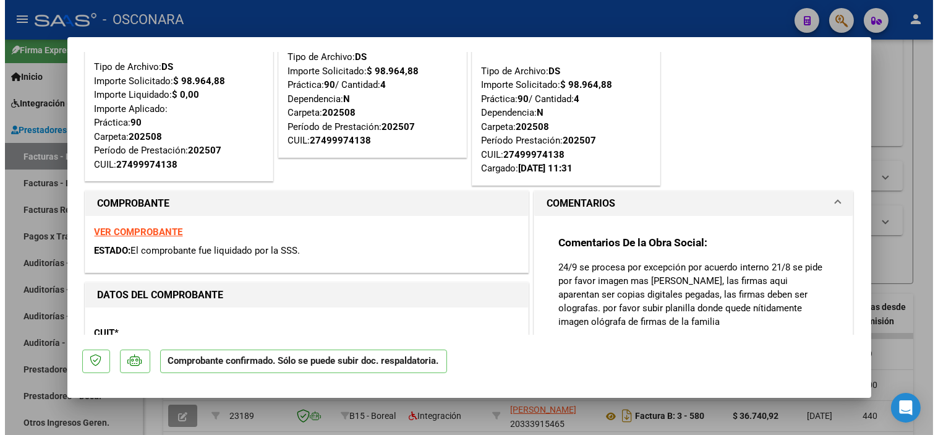
scroll to position [0, 0]
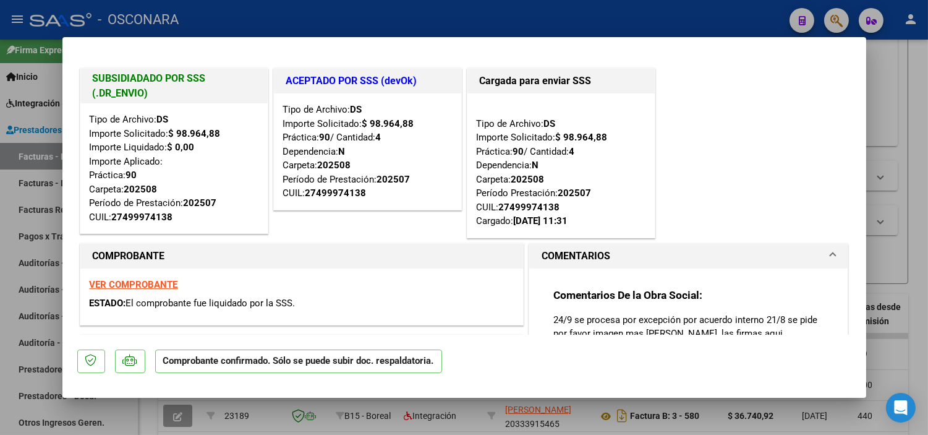
click at [274, 412] on div at bounding box center [464, 217] width 928 height 435
type input "$ 0,00"
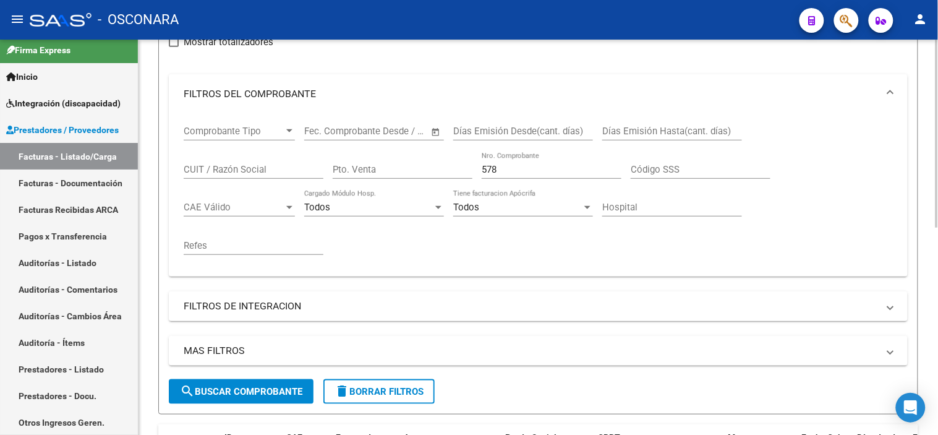
scroll to position [16, 0]
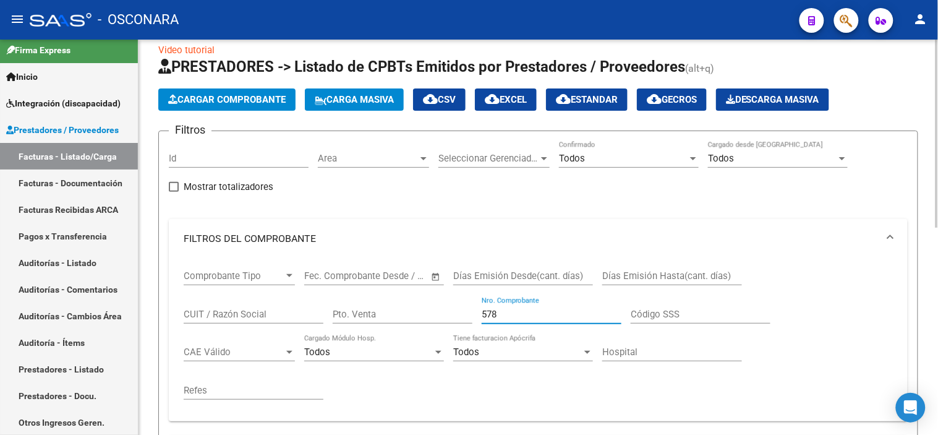
drag, startPoint x: 505, startPoint y: 313, endPoint x: 473, endPoint y: 313, distance: 31.5
click at [473, 313] on div "Comprobante Tipo Comprobante Tipo Fecha inicio – Fecha fin Fec. Comprobante Des…" at bounding box center [538, 335] width 709 height 153
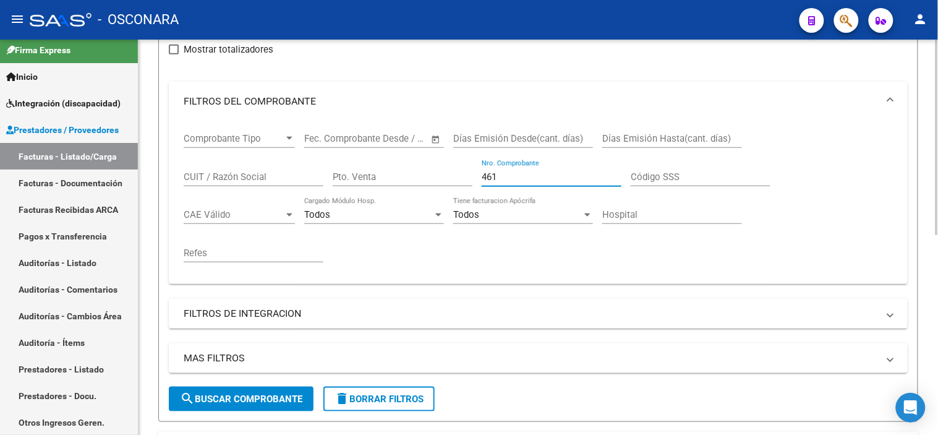
scroll to position [291, 0]
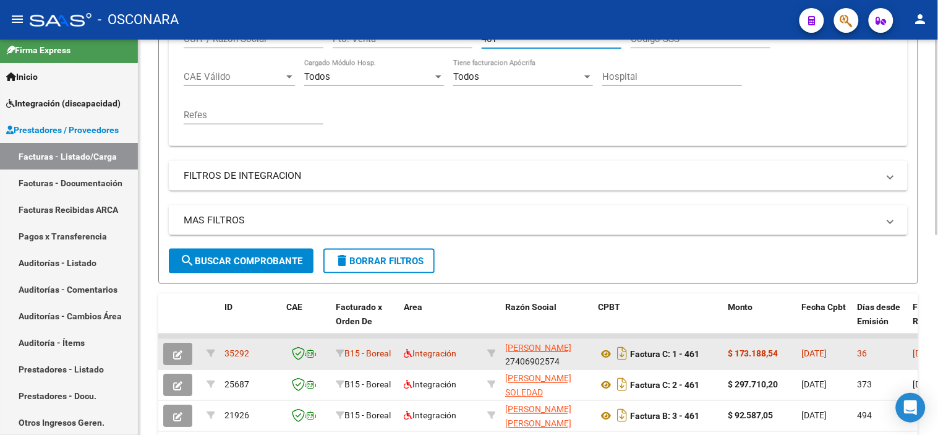
type input "461"
click at [178, 363] on button "button" at bounding box center [177, 354] width 29 height 22
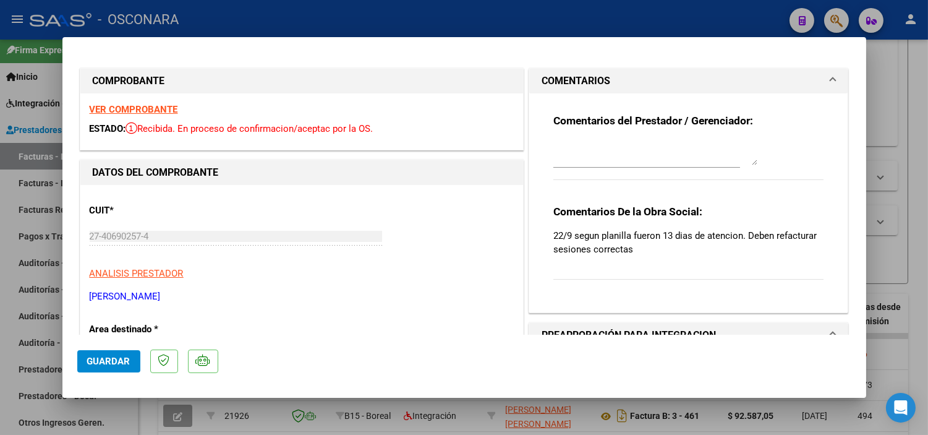
click at [141, 418] on div at bounding box center [464, 217] width 928 height 435
type input "$ 0,00"
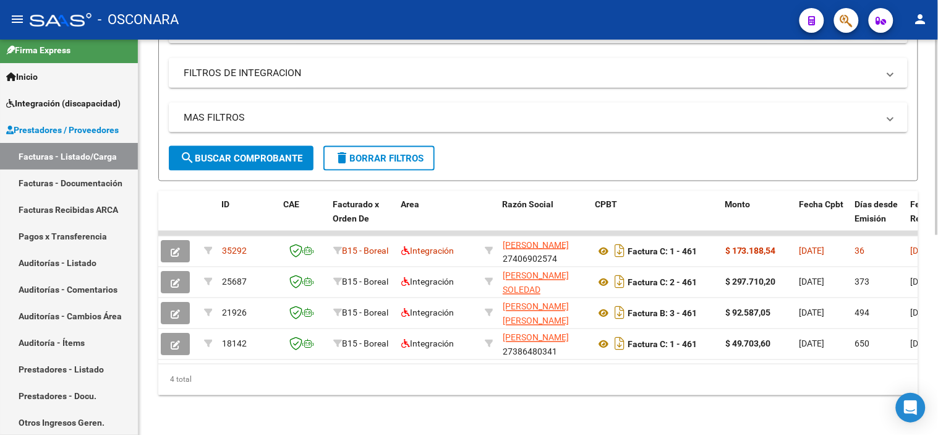
scroll to position [0, 0]
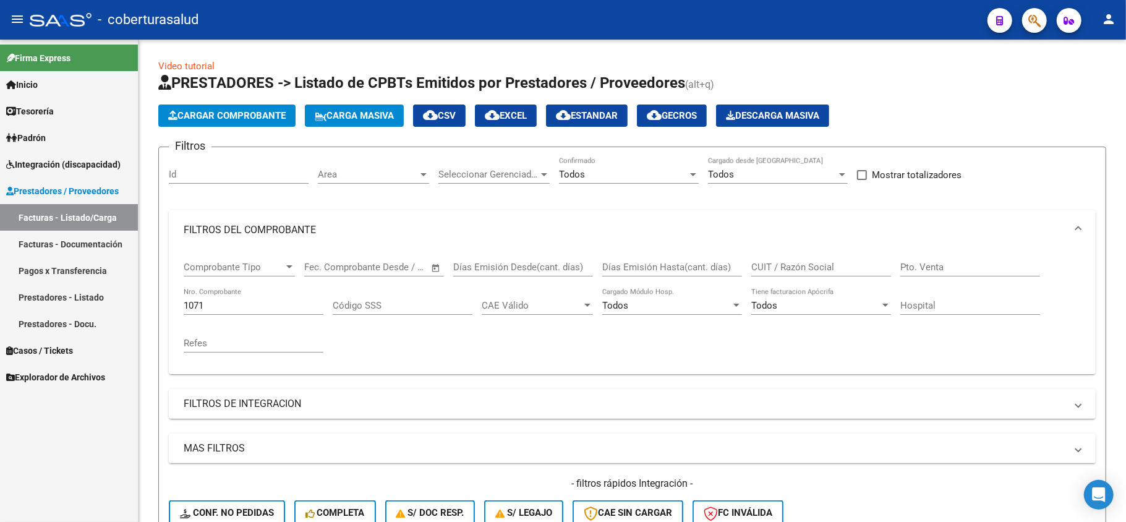
scroll to position [314, 0]
